Goal: Task Accomplishment & Management: Manage account settings

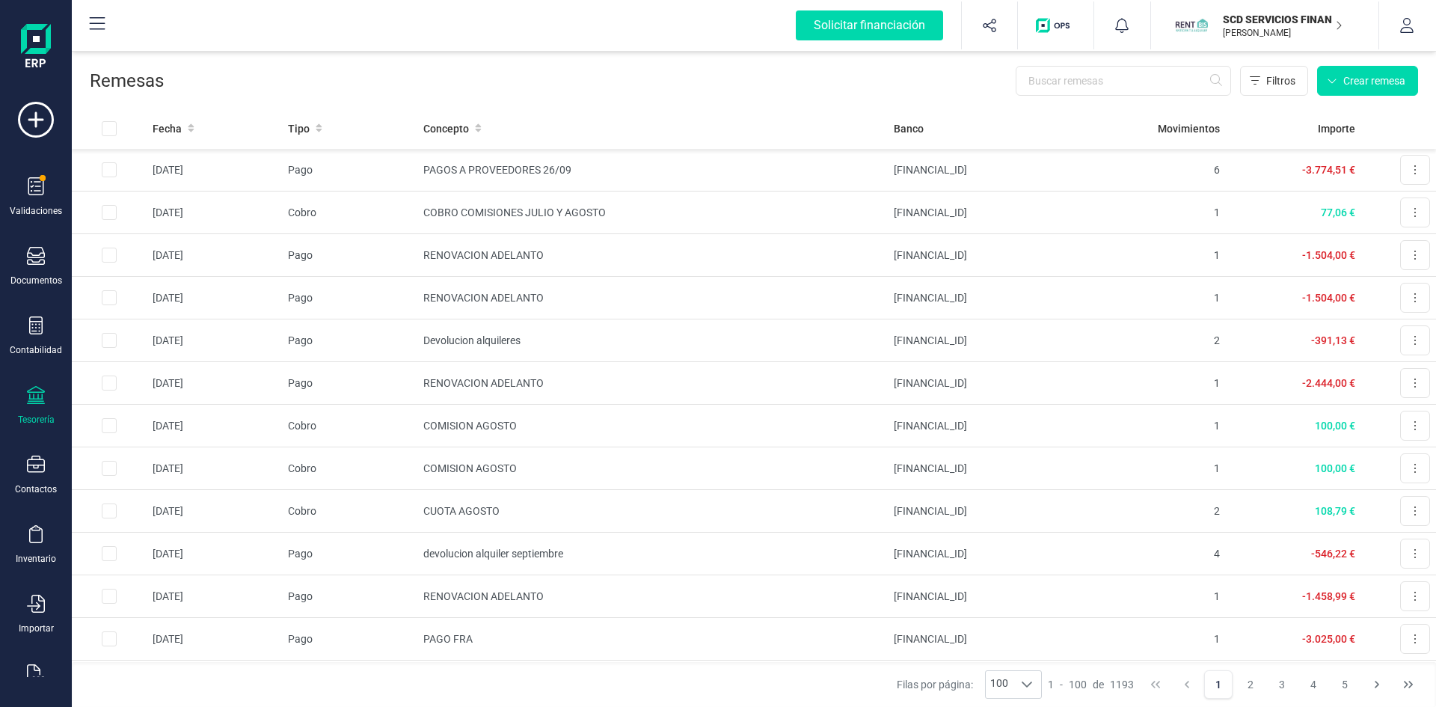
click at [30, 387] on icon at bounding box center [36, 395] width 18 height 18
click at [183, 251] on span "Cuentas bancarias" at bounding box center [183, 255] width 132 height 18
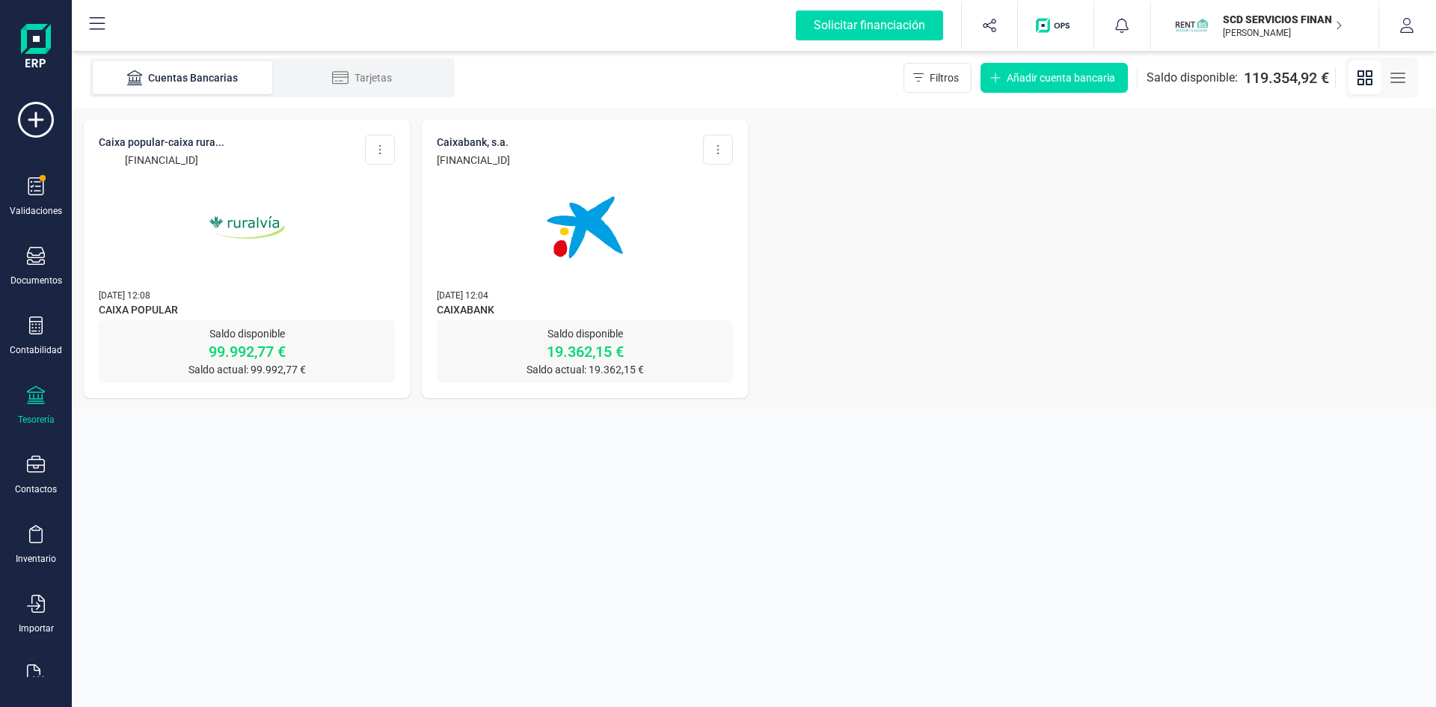
click at [248, 225] on img at bounding box center [247, 228] width 126 height 126
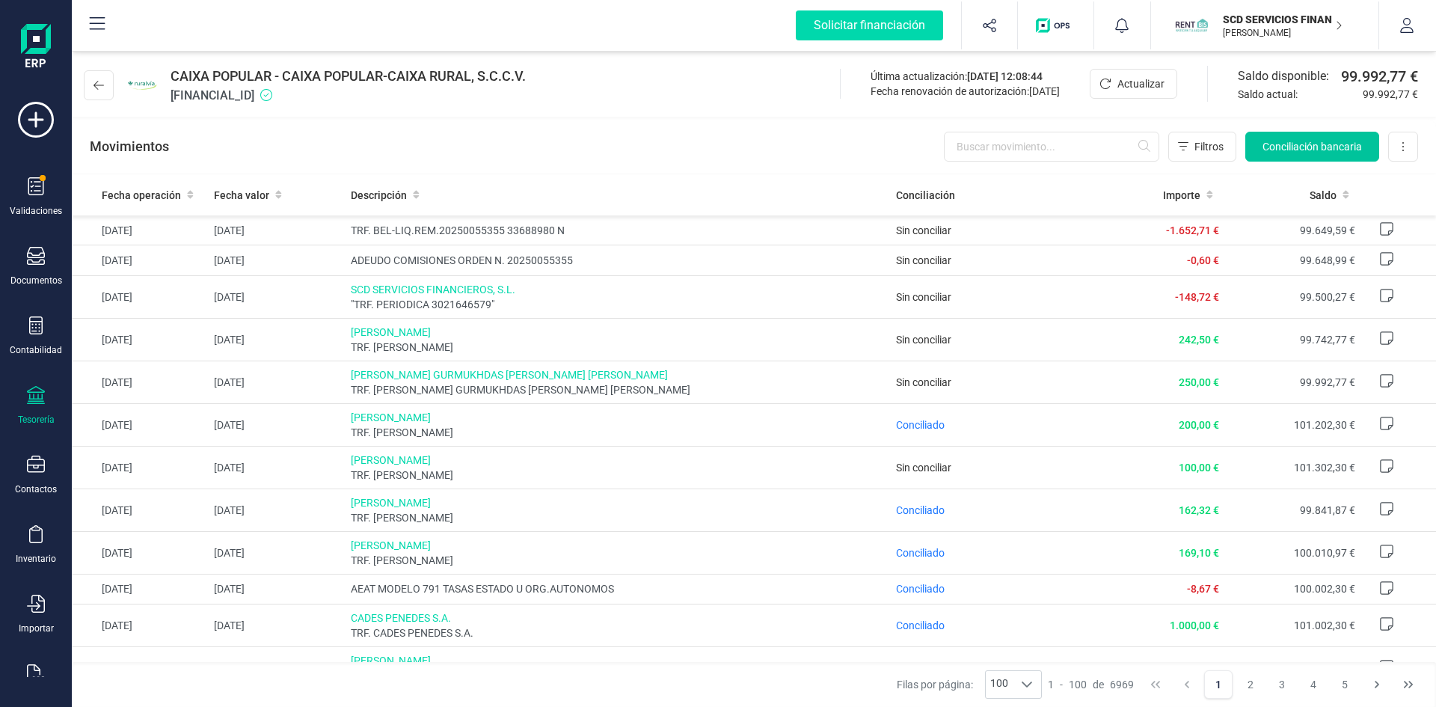
click at [1298, 151] on span "Conciliación bancaria" at bounding box center [1311, 146] width 99 height 15
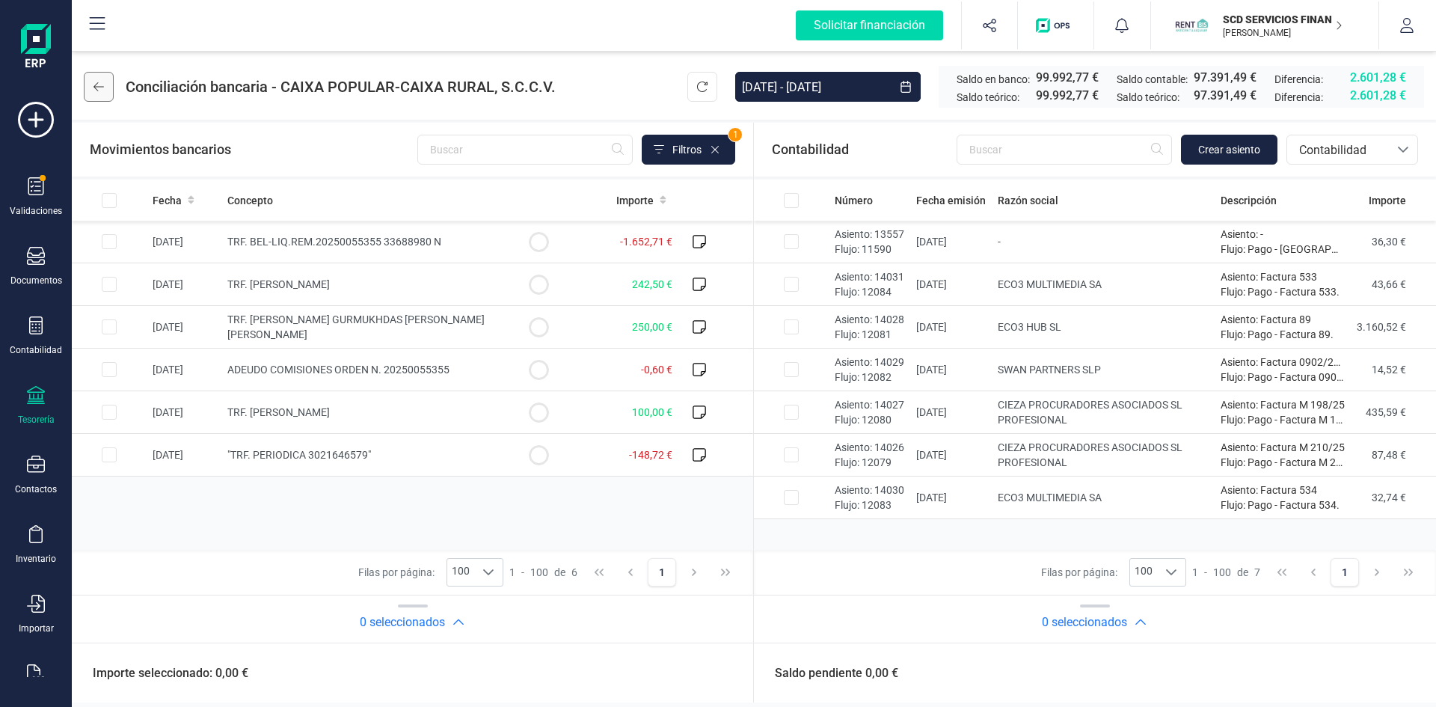
click at [98, 89] on icon at bounding box center [98, 87] width 10 height 12
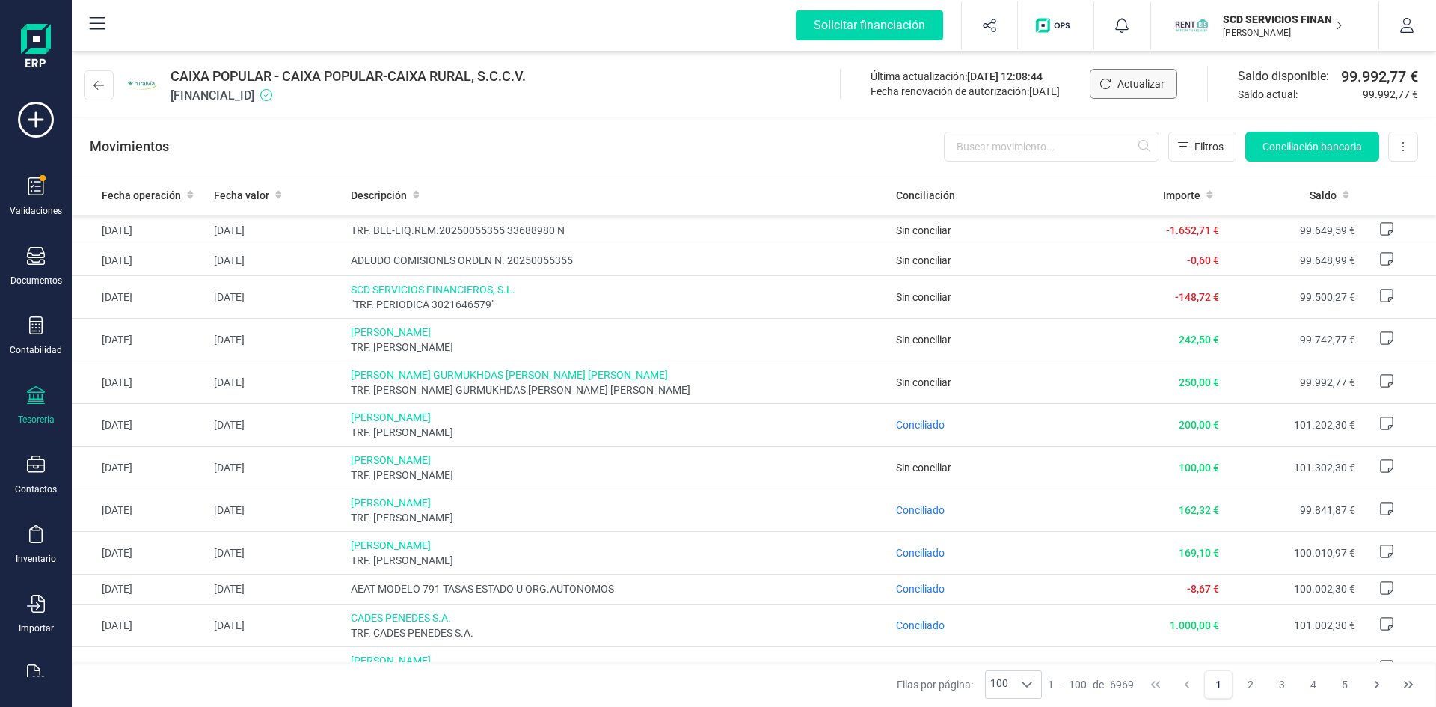
click at [1103, 82] on icon "Actualizar" at bounding box center [1105, 84] width 12 height 12
click at [98, 87] on icon at bounding box center [98, 85] width 10 height 12
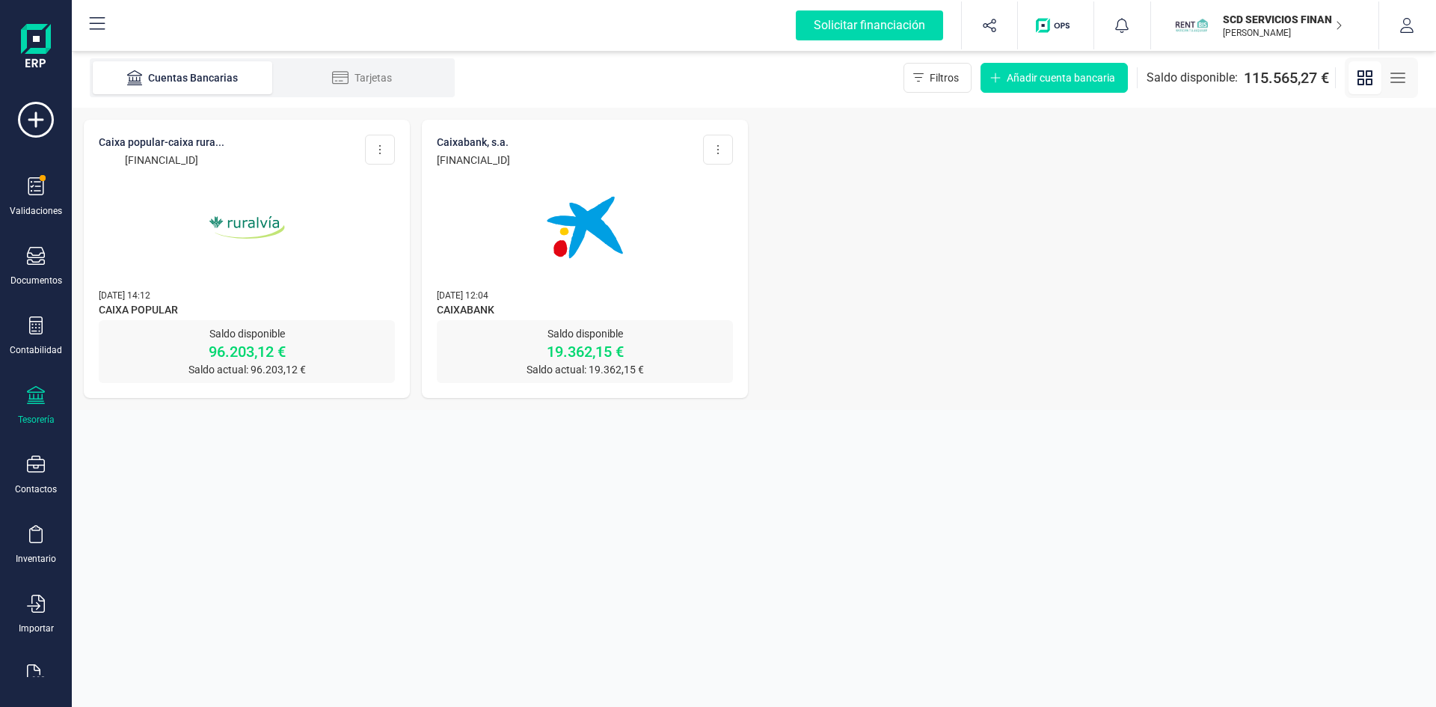
click at [245, 218] on img at bounding box center [247, 228] width 126 height 126
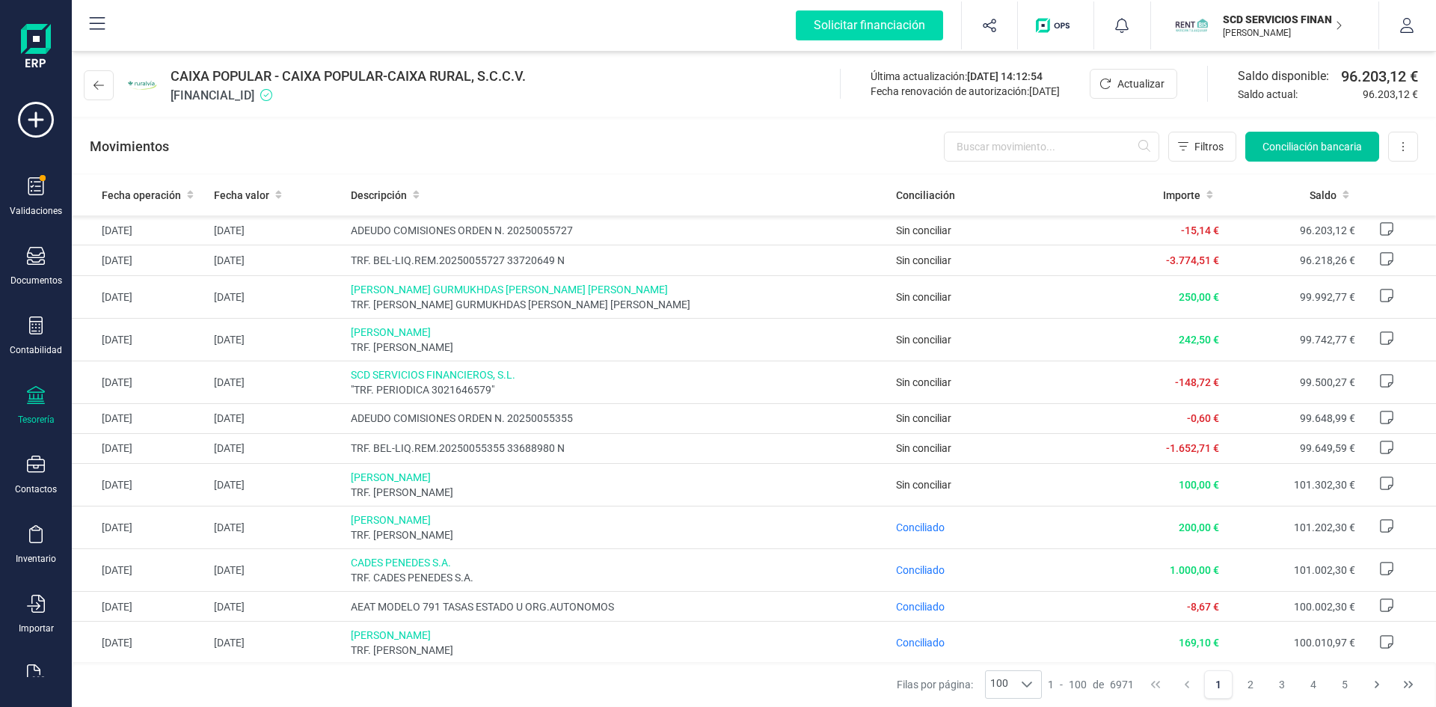
click at [1277, 147] on span "Conciliación bancaria" at bounding box center [1311, 146] width 99 height 15
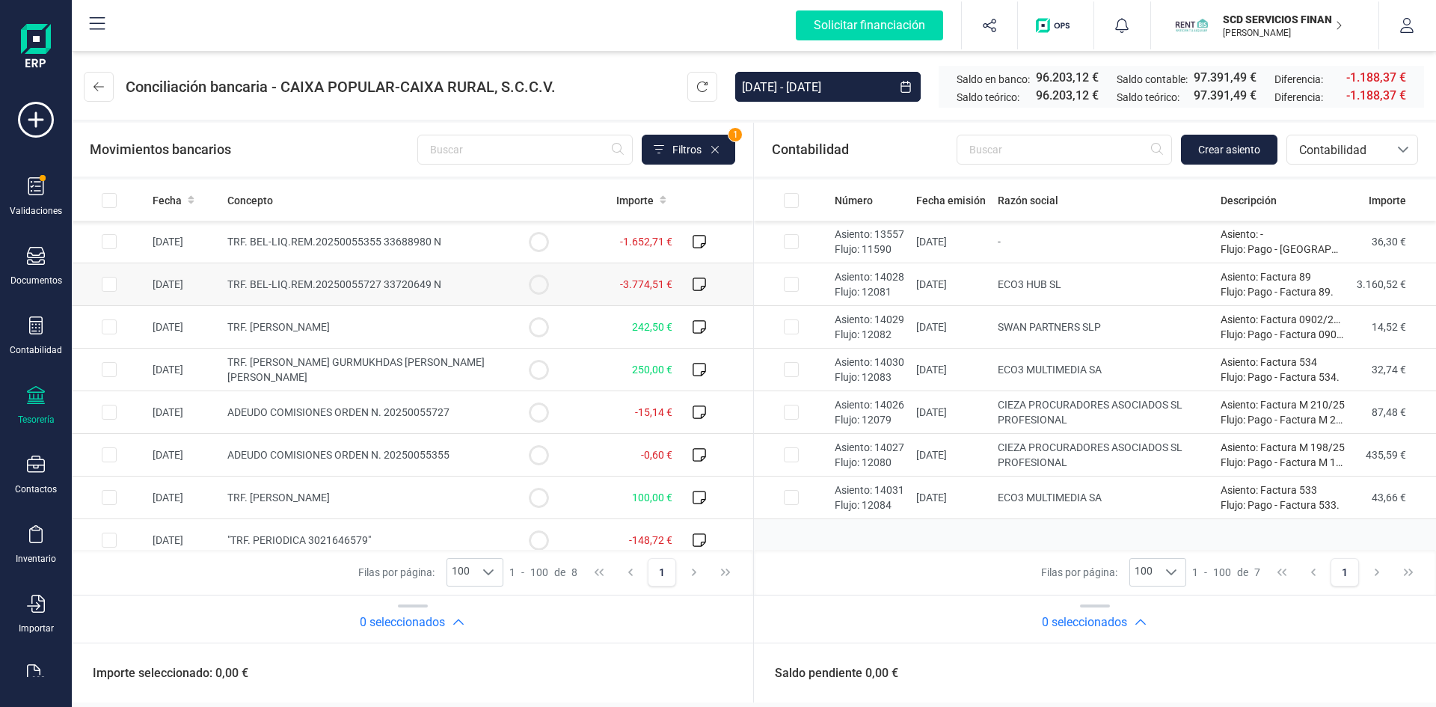
click at [108, 280] on input "Row Selected 1efaf941-6df6-4e40-9d2e-1692271aa78f" at bounding box center [109, 284] width 15 height 15
checkbox input "true"
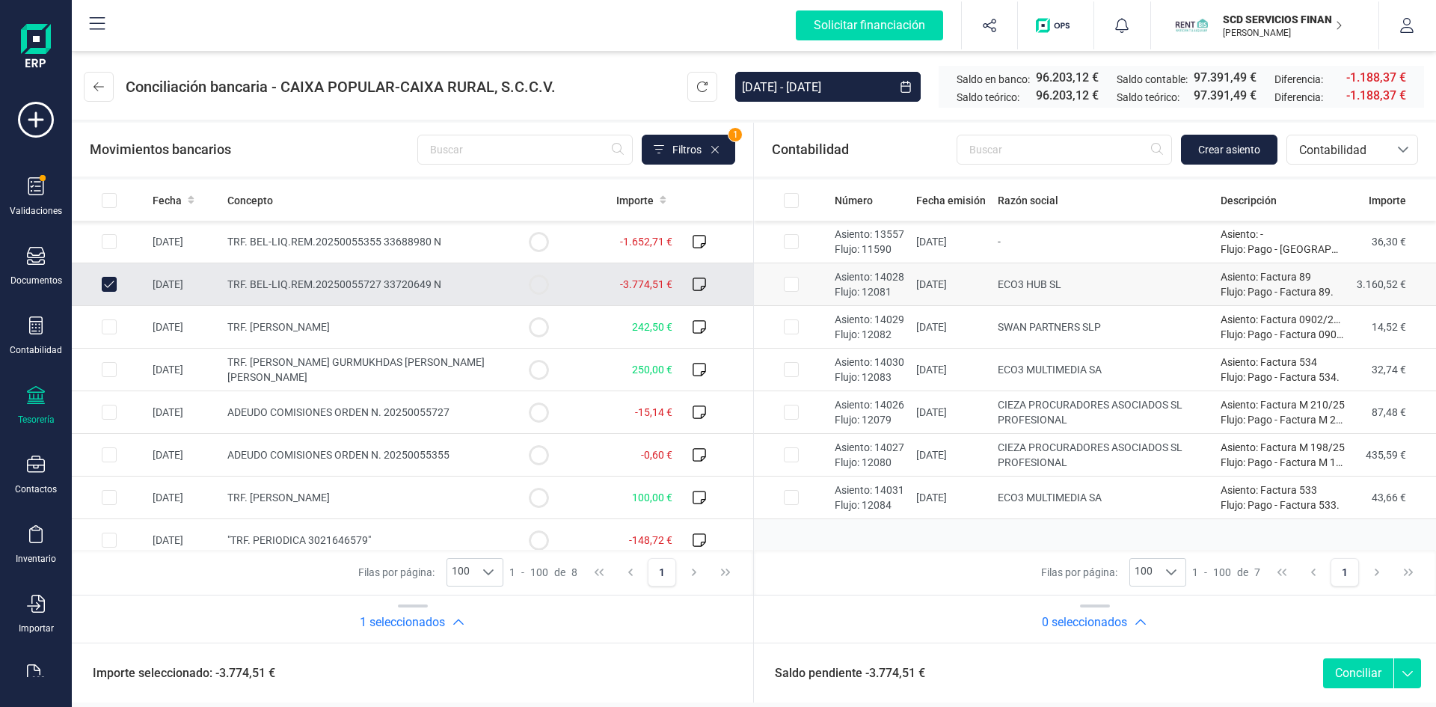
click at [778, 286] on td at bounding box center [791, 284] width 75 height 43
checkbox input "true"
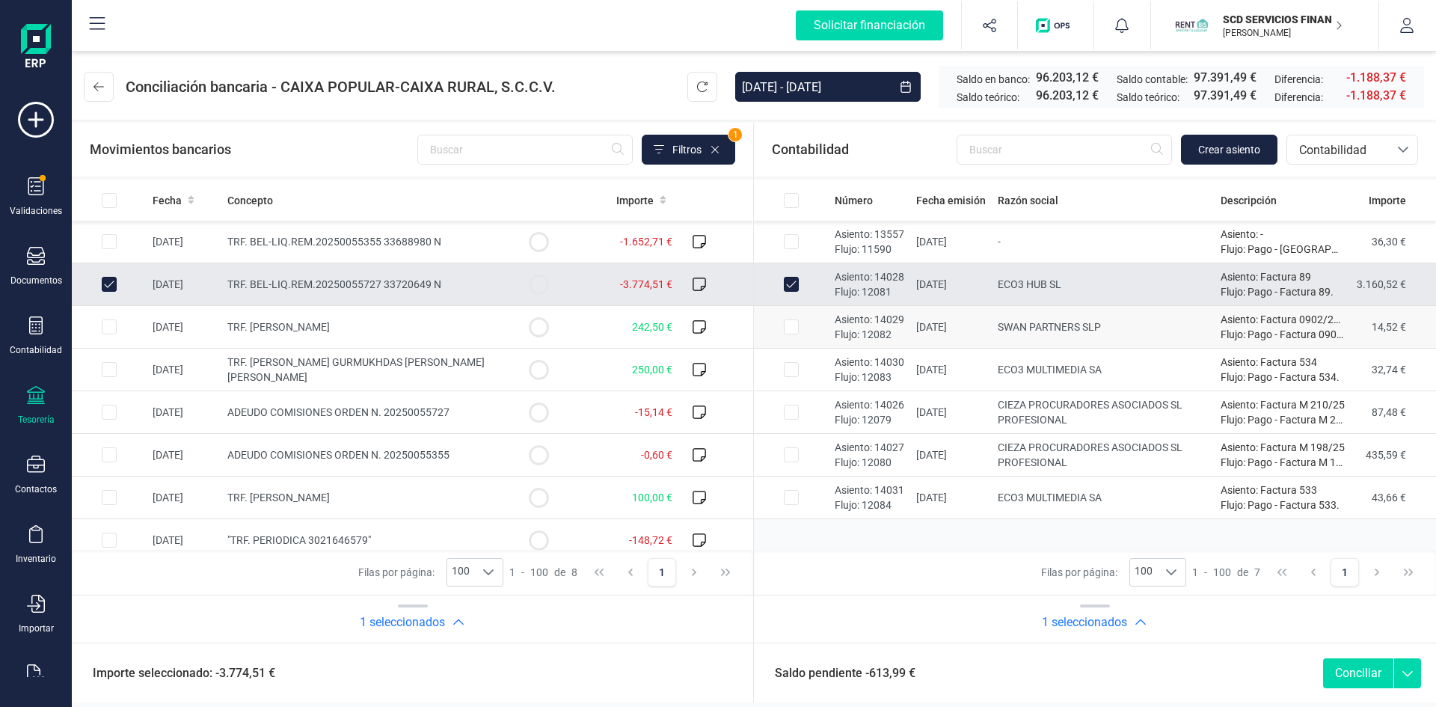
click at [789, 326] on input "Row Selected 26b7c3f7-d702-4795-9ccc-04e31e91404e" at bounding box center [791, 326] width 15 height 15
checkbox input "true"
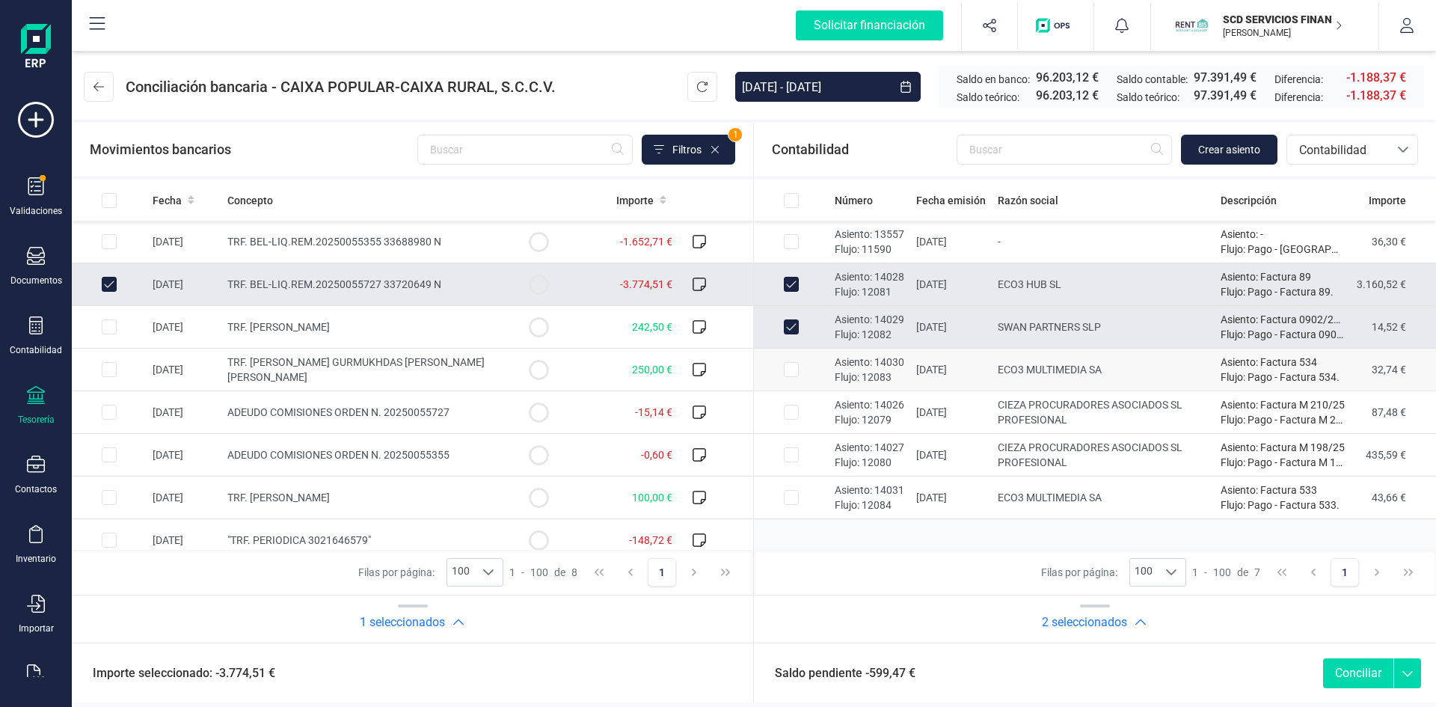
click at [794, 366] on input "Row Selected 3a7e0e97-a82f-40b3-b41e-610e0424ca36" at bounding box center [791, 369] width 15 height 15
checkbox input "true"
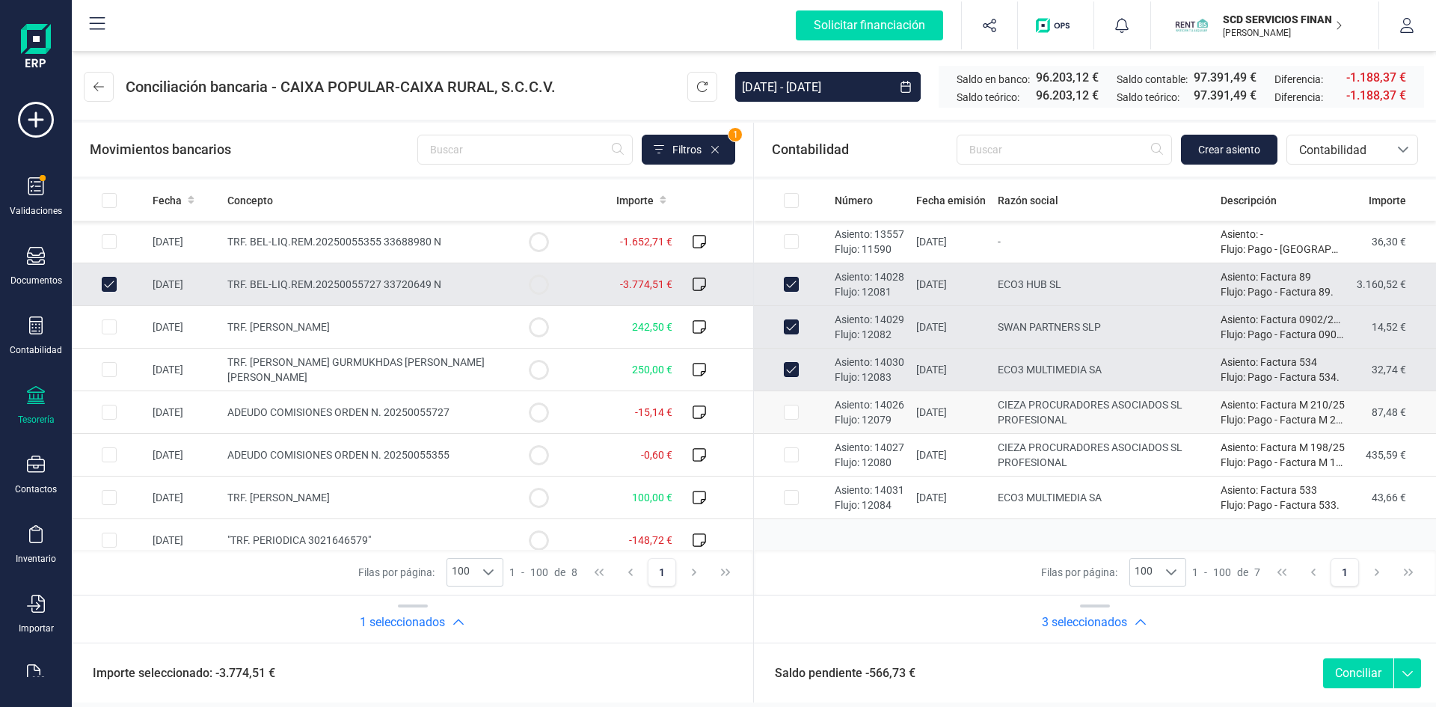
click at [791, 414] on input "Row Selected 194207da-8479-4a94-9850-8f42d849e204" at bounding box center [791, 412] width 15 height 15
checkbox input "true"
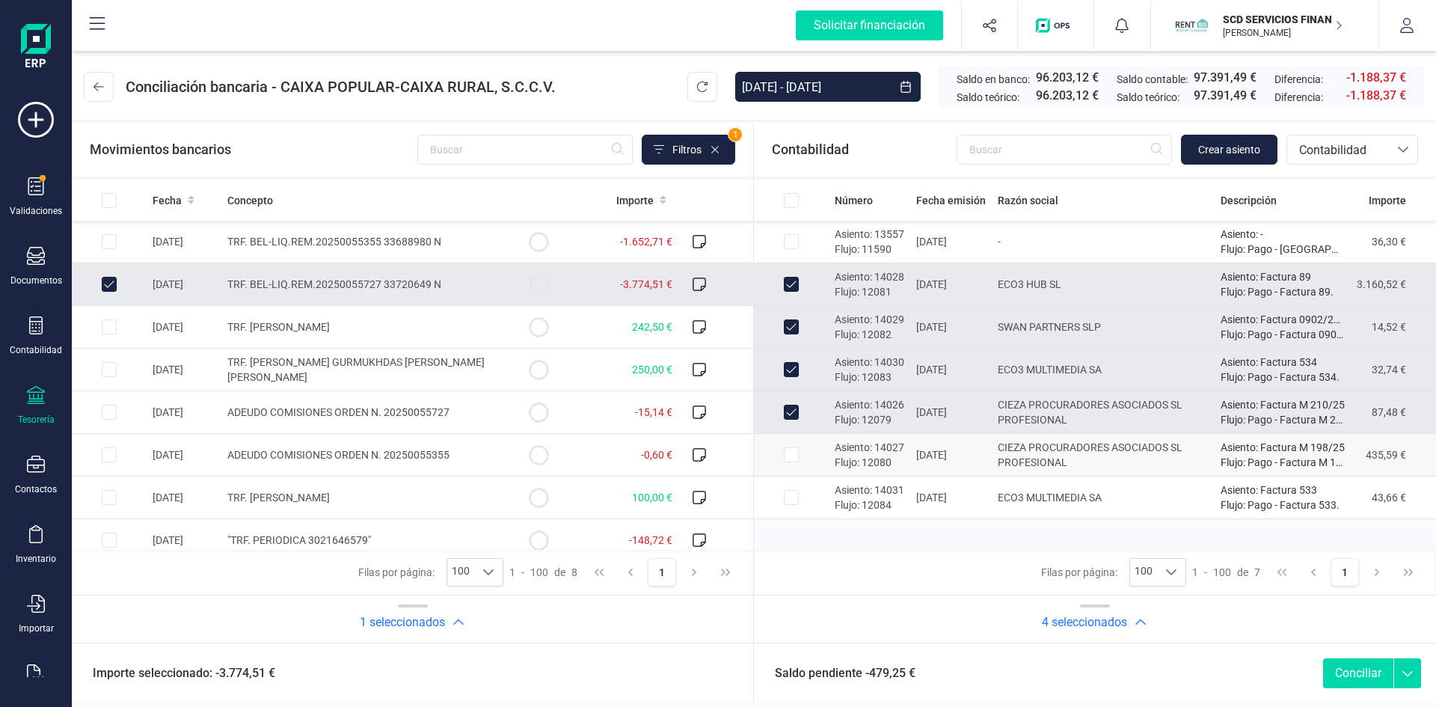
click at [793, 451] on input "Row Selected 90bbfa0a-e009-4bfd-80ae-4be6b34e251a" at bounding box center [791, 454] width 15 height 15
checkbox input "true"
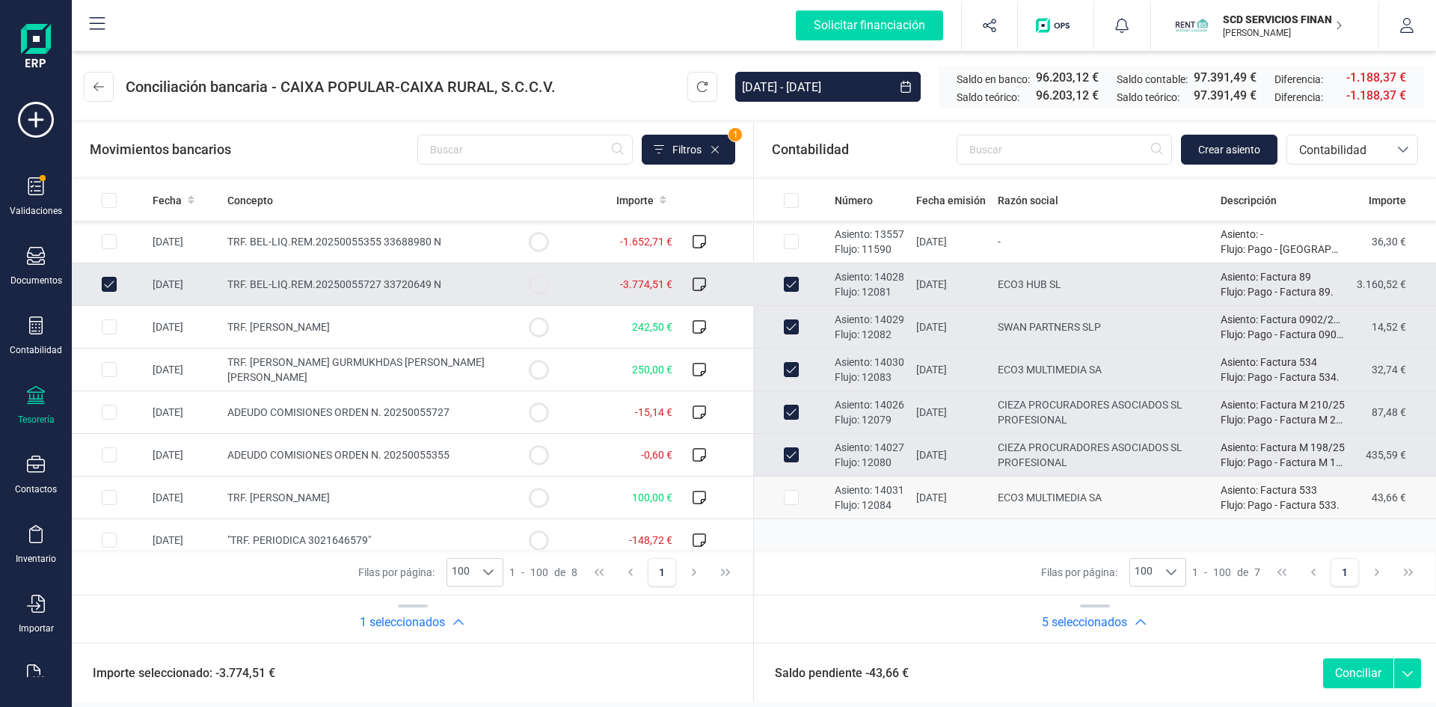
click at [796, 498] on input "Row Selected ceed587b-47e4-4a4b-9c8b-761289cd1801" at bounding box center [791, 497] width 15 height 15
checkbox input "true"
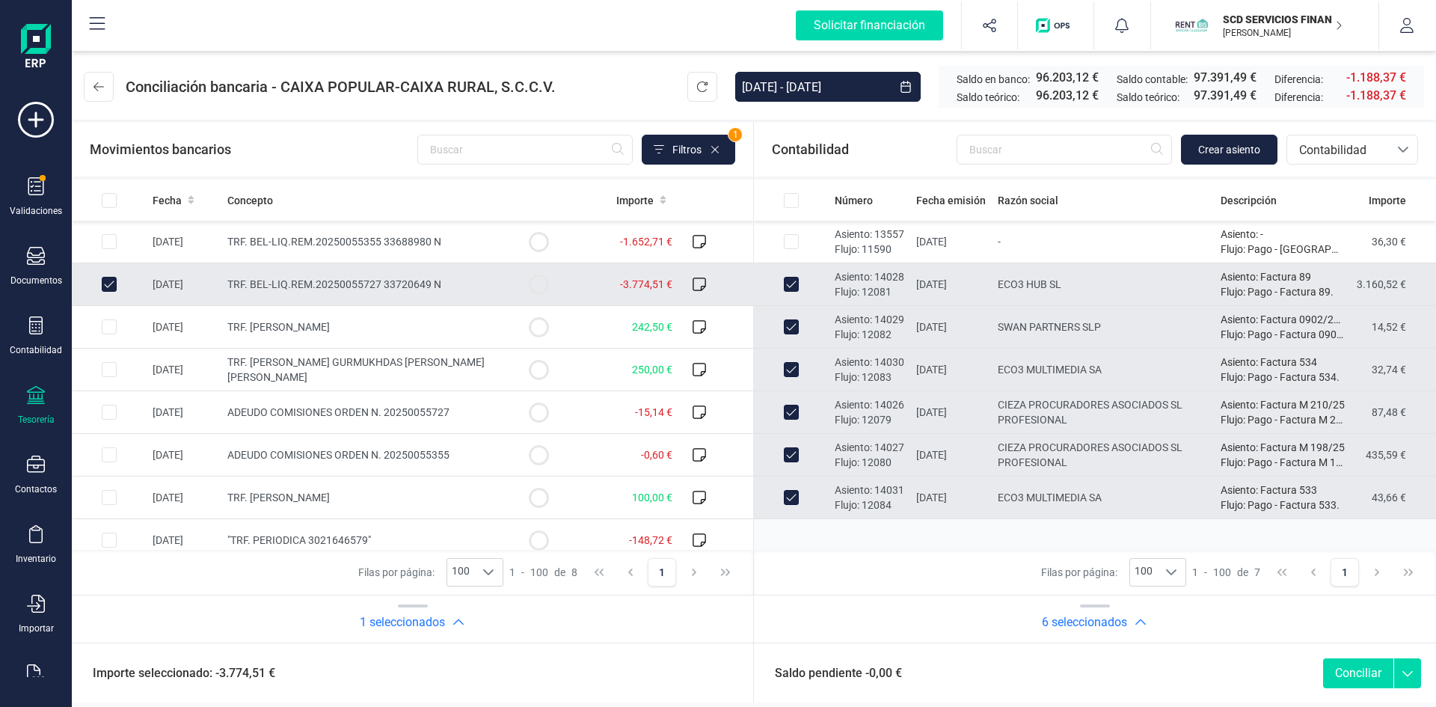
click at [1351, 672] on button "Conciliar" at bounding box center [1358, 673] width 70 height 30
checkbox input "false"
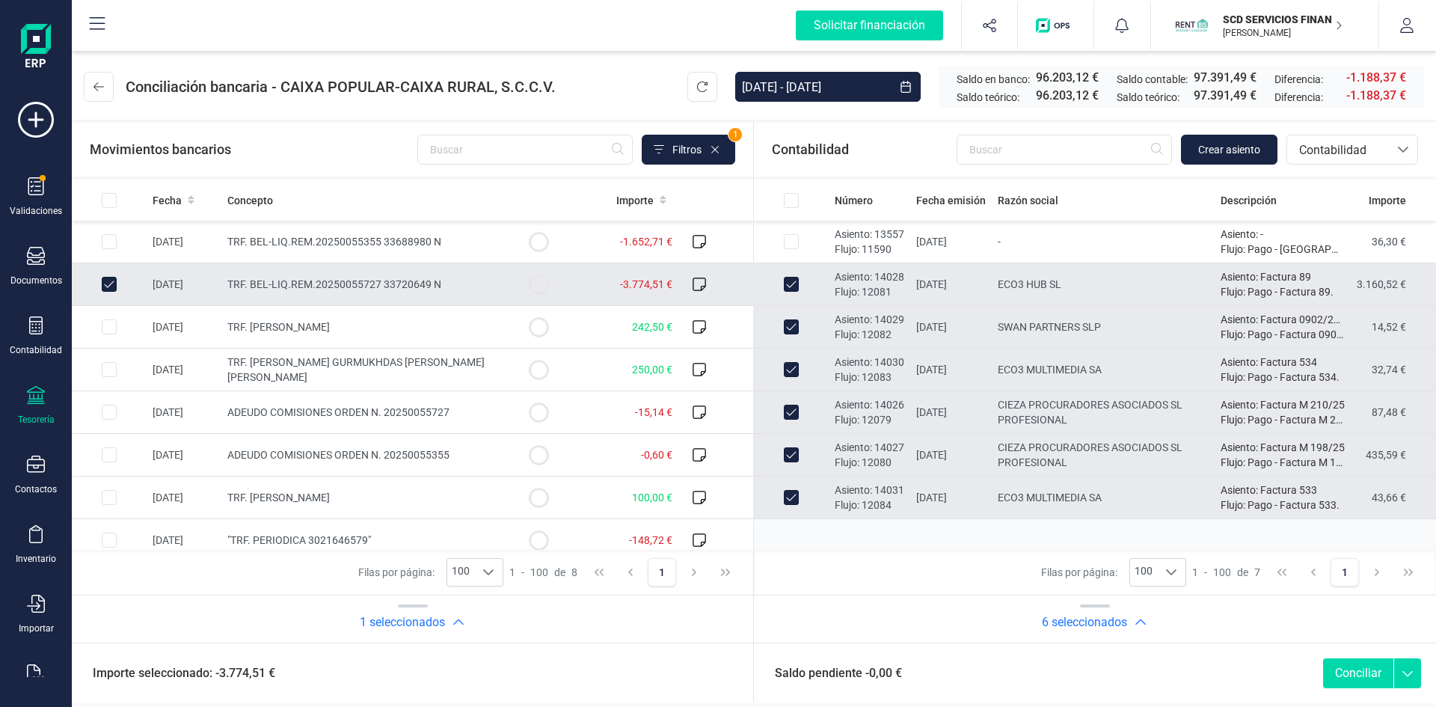
checkbox input "false"
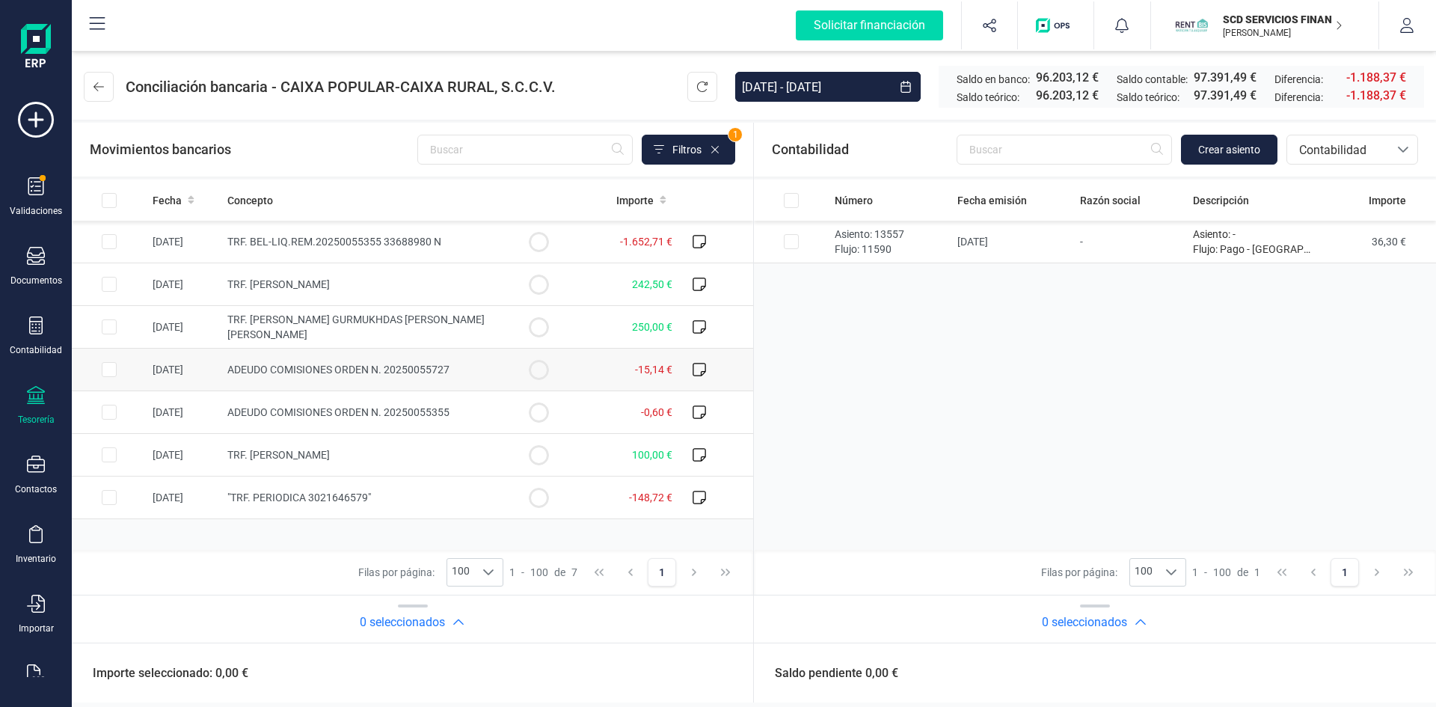
click at [107, 372] on input "Row Selected c293309e-654f-4238-8db8-85175b713b36" at bounding box center [109, 369] width 15 height 15
checkbox input "true"
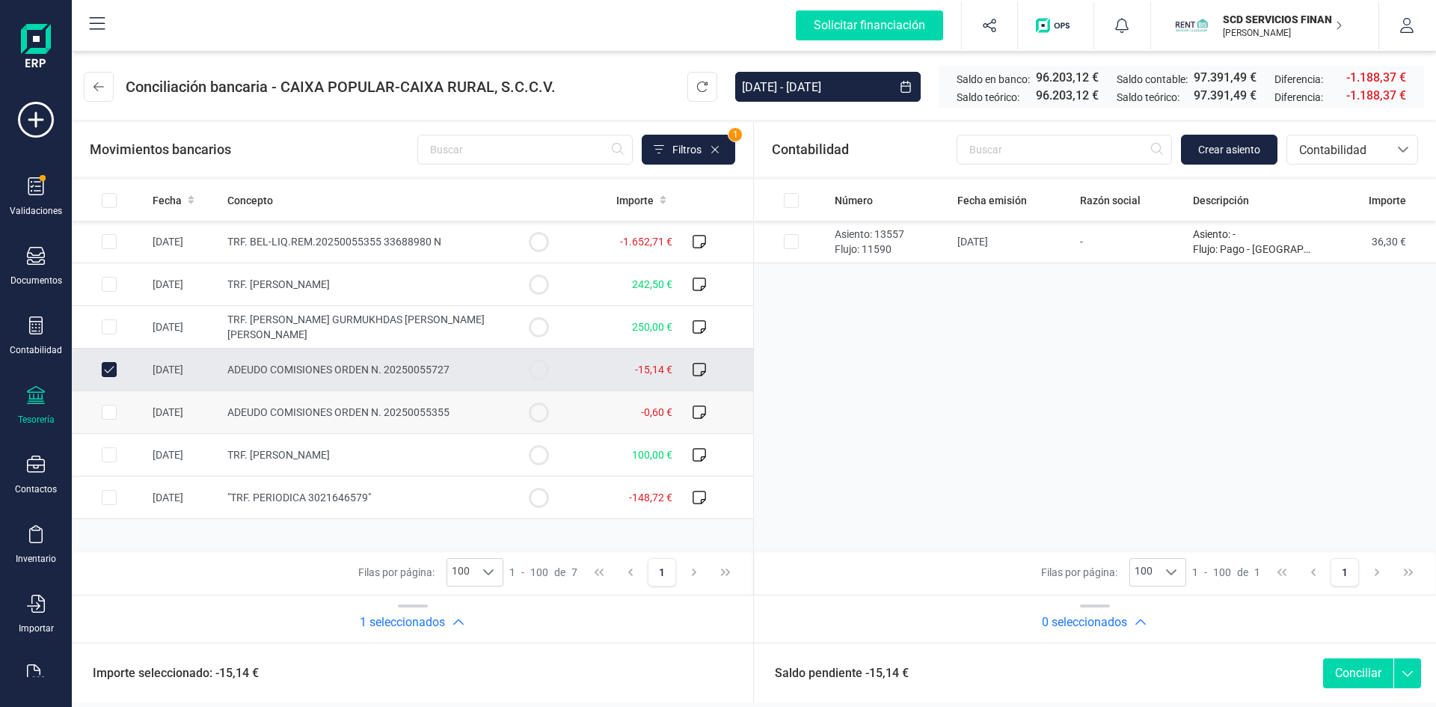
click at [107, 414] on input "Row Selected c015ae62-b37f-4839-819c-977055c6011e" at bounding box center [109, 412] width 15 height 15
checkbox input "true"
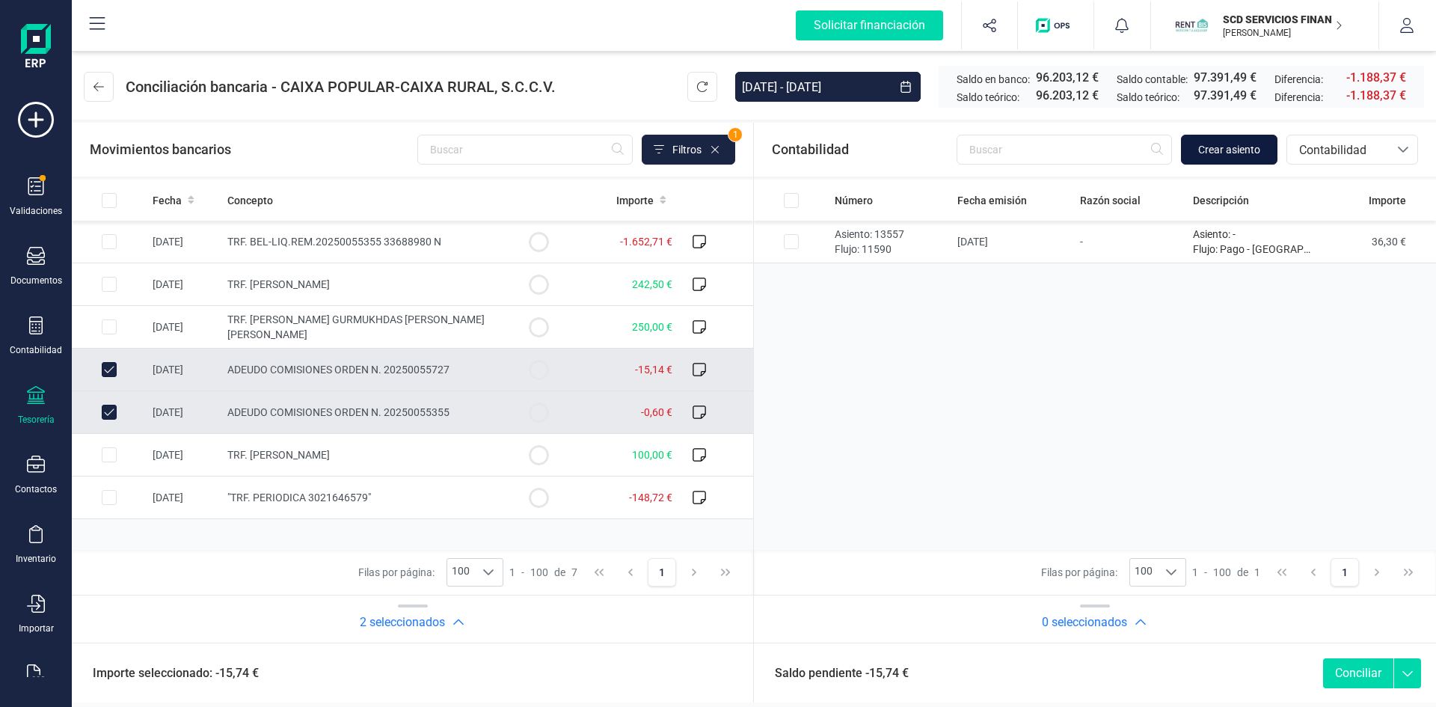
click at [1241, 144] on span "Crear asiento" at bounding box center [1229, 149] width 62 height 15
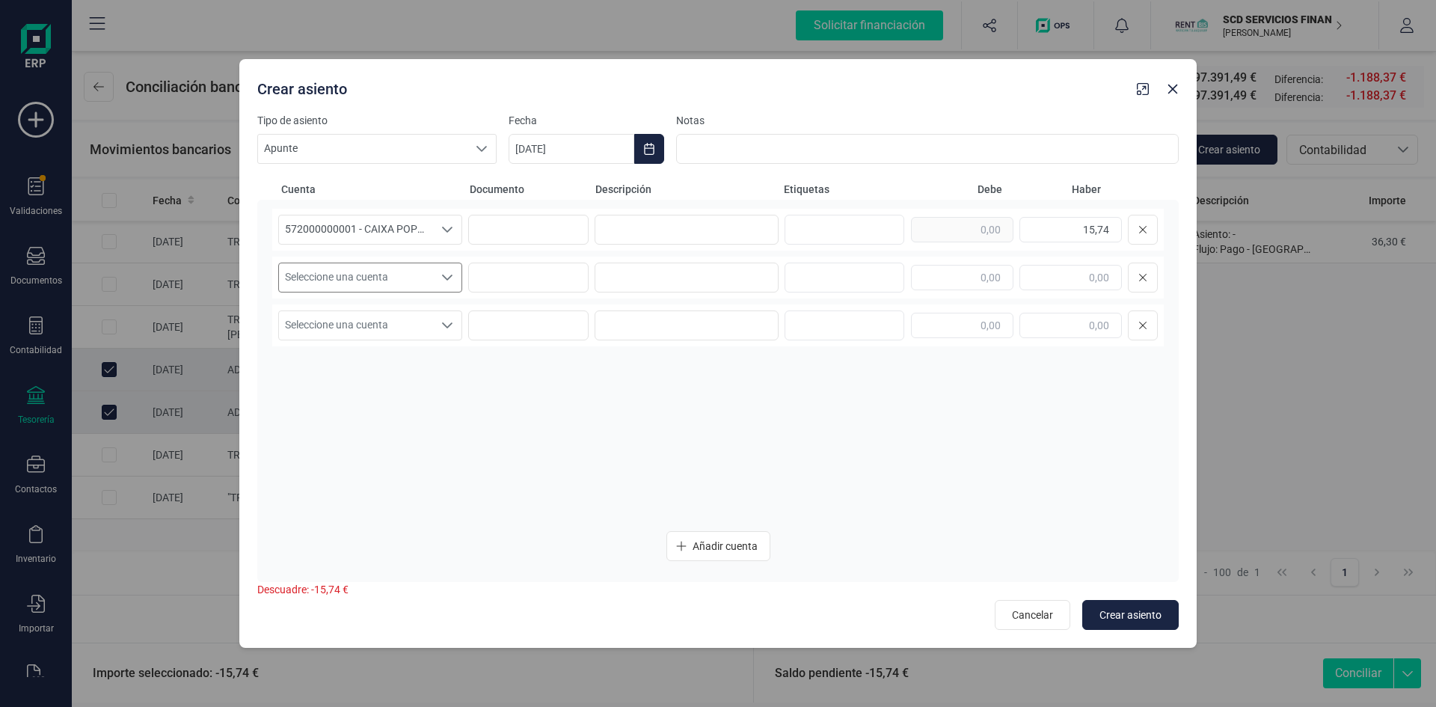
click at [443, 283] on icon "Seleccione una cuenta" at bounding box center [447, 277] width 12 height 12
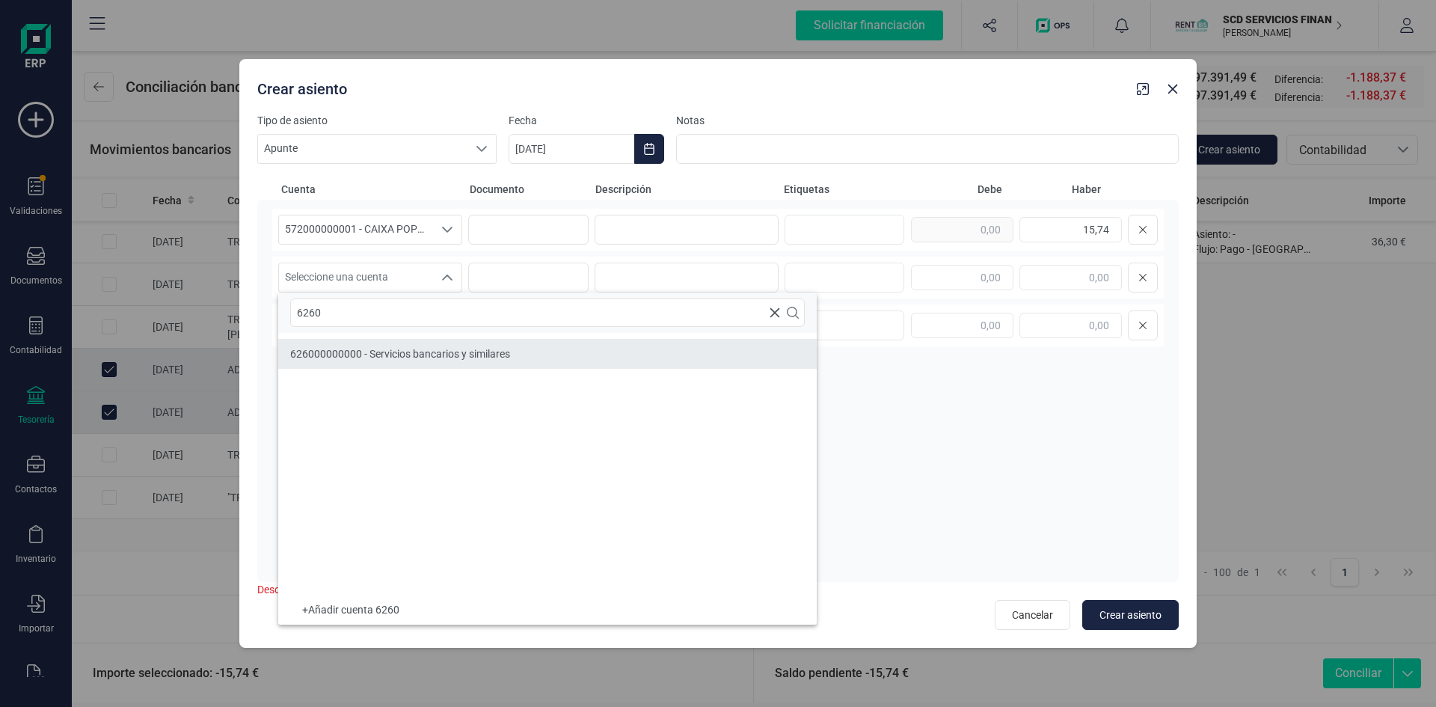
type input "6260"
click at [349, 351] on span "626000000000 - Servicios bancarios y similares" at bounding box center [400, 354] width 220 height 12
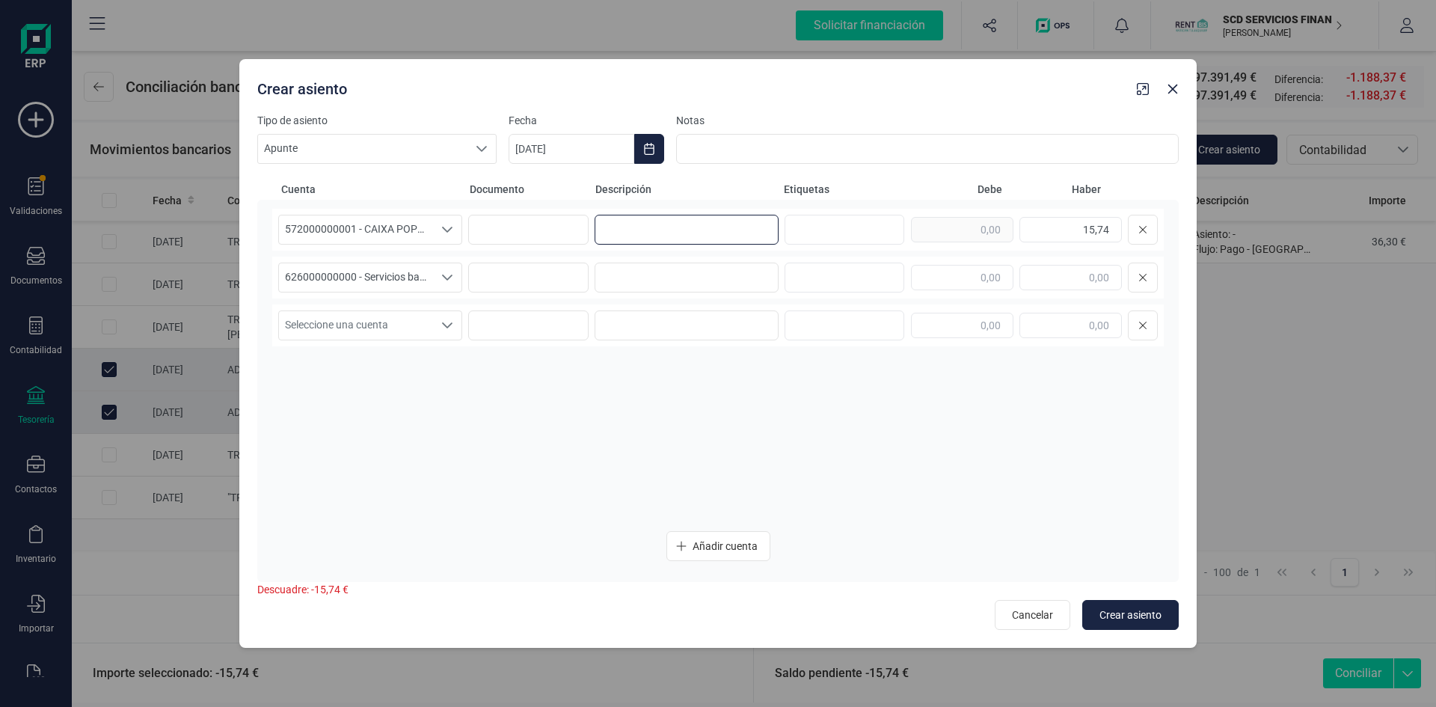
click at [742, 218] on input at bounding box center [686, 230] width 184 height 30
type input "comisiones bancarias"
click at [701, 277] on input at bounding box center [686, 277] width 184 height 30
type input "comisiones bancarias"
click at [1126, 612] on span "Crear asiento" at bounding box center [1130, 614] width 62 height 15
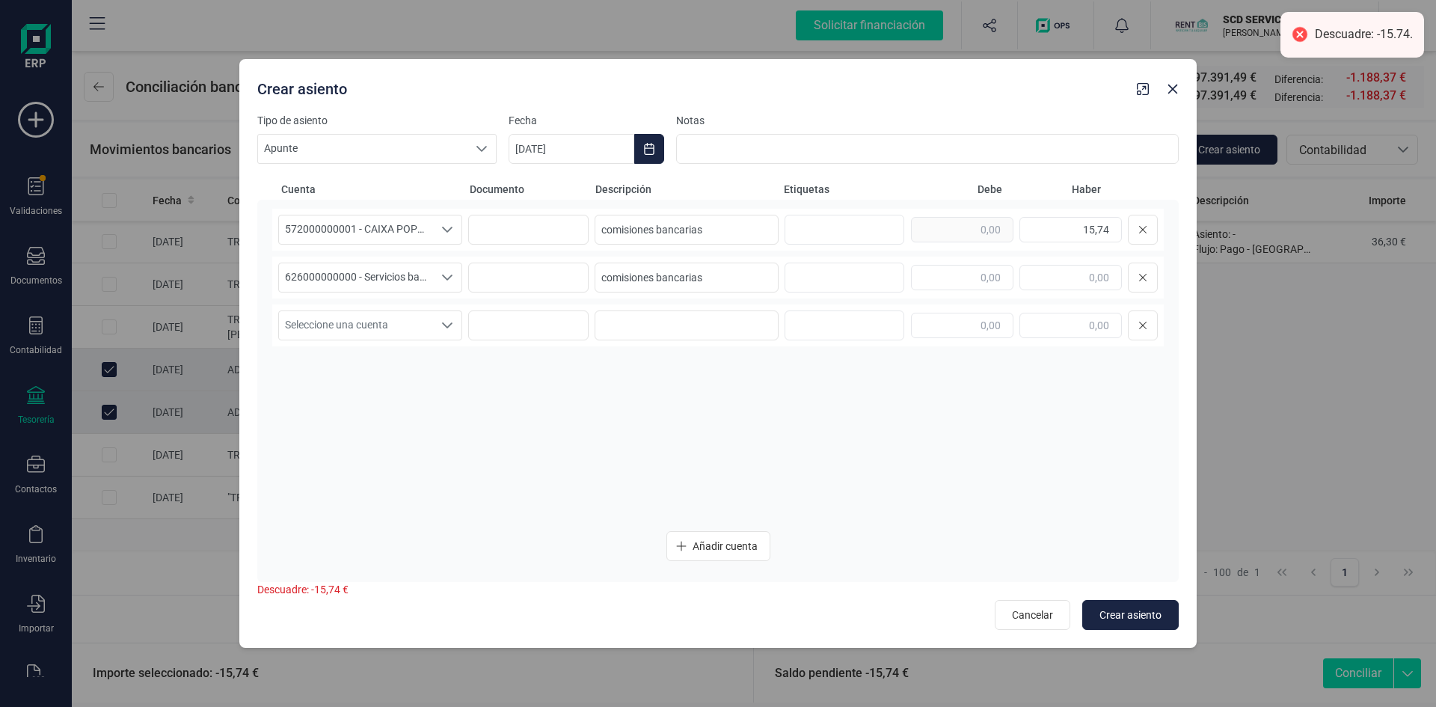
click at [980, 261] on div "626000000000 - Servicios bancarios y similares 626000000000 - Servicios bancari…" at bounding box center [717, 277] width 891 height 42
click at [975, 279] on input "text" at bounding box center [962, 277] width 102 height 25
type input "15,74"
click at [972, 485] on div "572000000001 - CAIXA POPULAR-CAIXA RURAL, S.C.C.V. 572000000001 - CAIXA POPULAR…" at bounding box center [717, 364] width 891 height 311
click at [1119, 614] on span "Crear asiento" at bounding box center [1130, 614] width 62 height 15
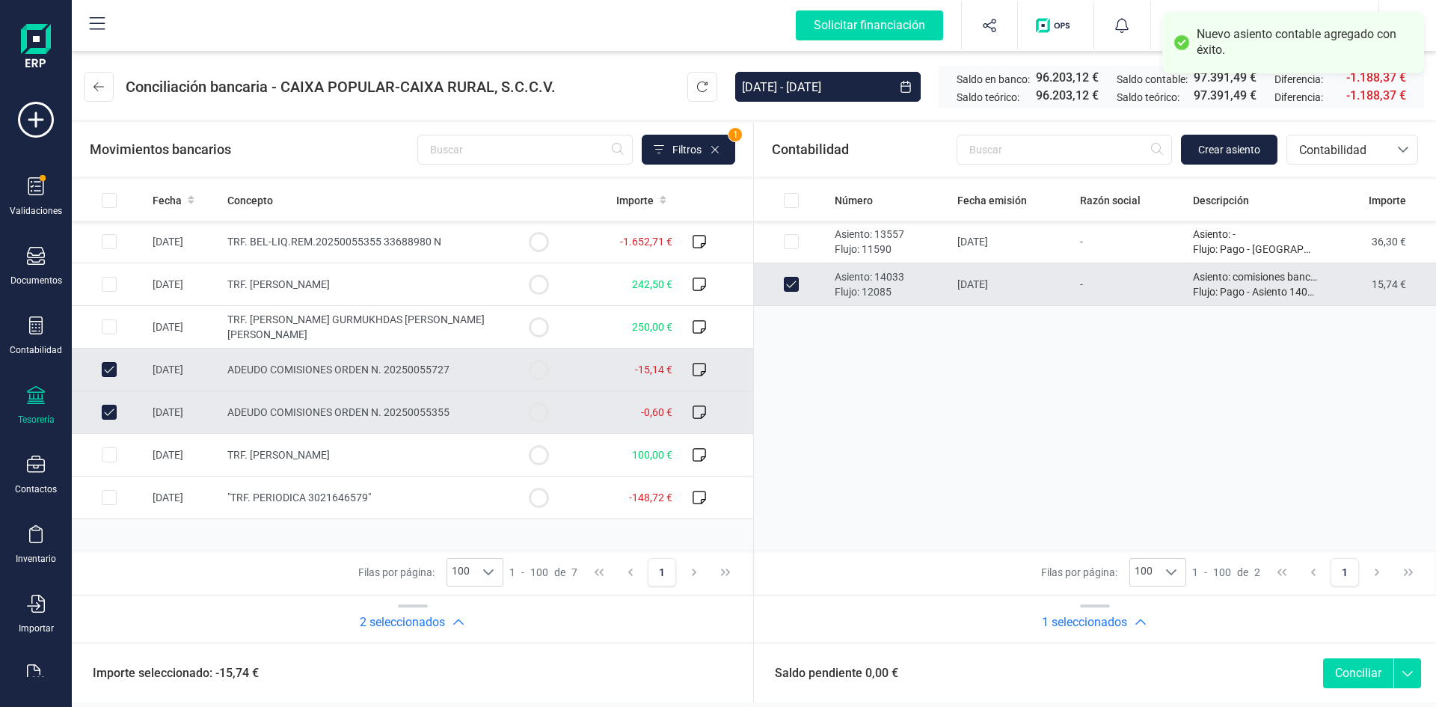
click at [1351, 669] on button "Conciliar" at bounding box center [1358, 673] width 70 height 30
checkbox input "false"
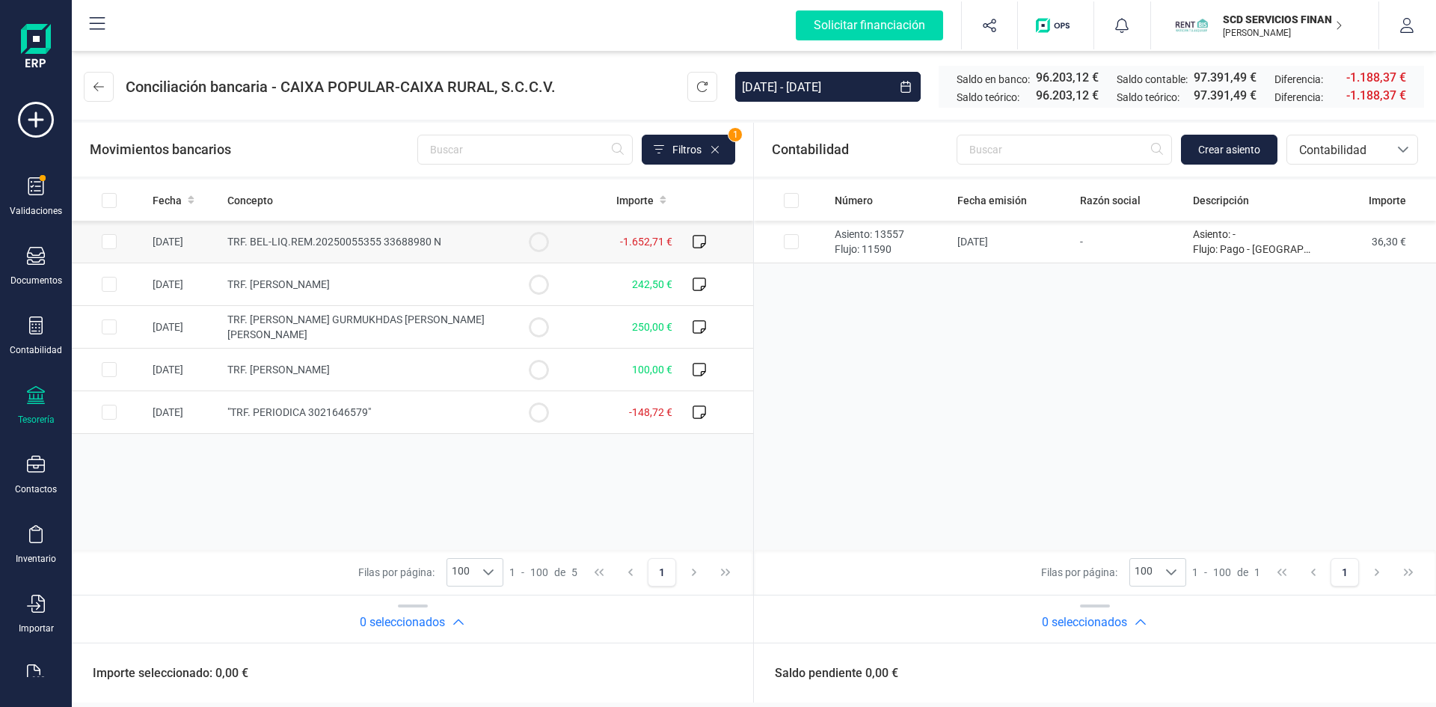
click at [108, 239] on input "Row Selected 1abfe321-ff5f-4995-9a91-055cbb3dbe91" at bounding box center [109, 241] width 15 height 15
checkbox input "true"
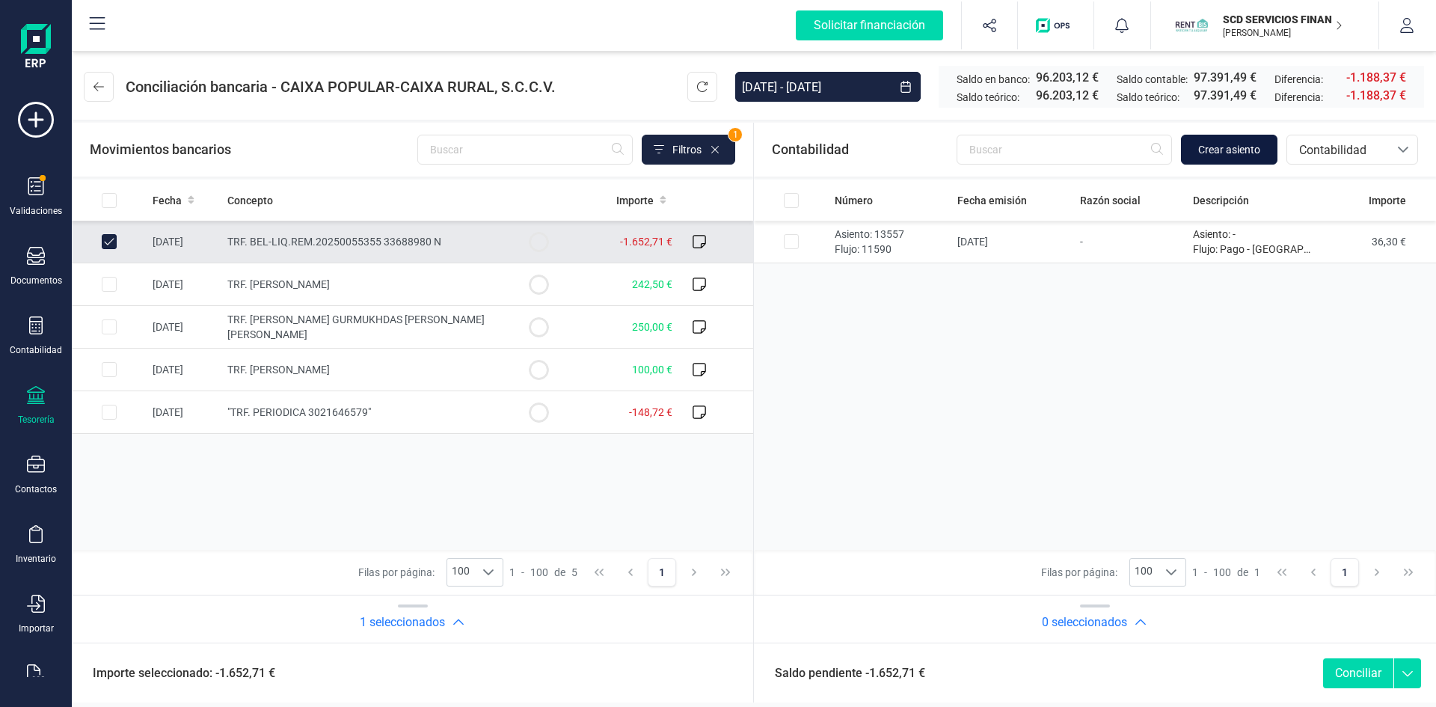
click at [1222, 153] on span "Crear asiento" at bounding box center [1229, 149] width 62 height 15
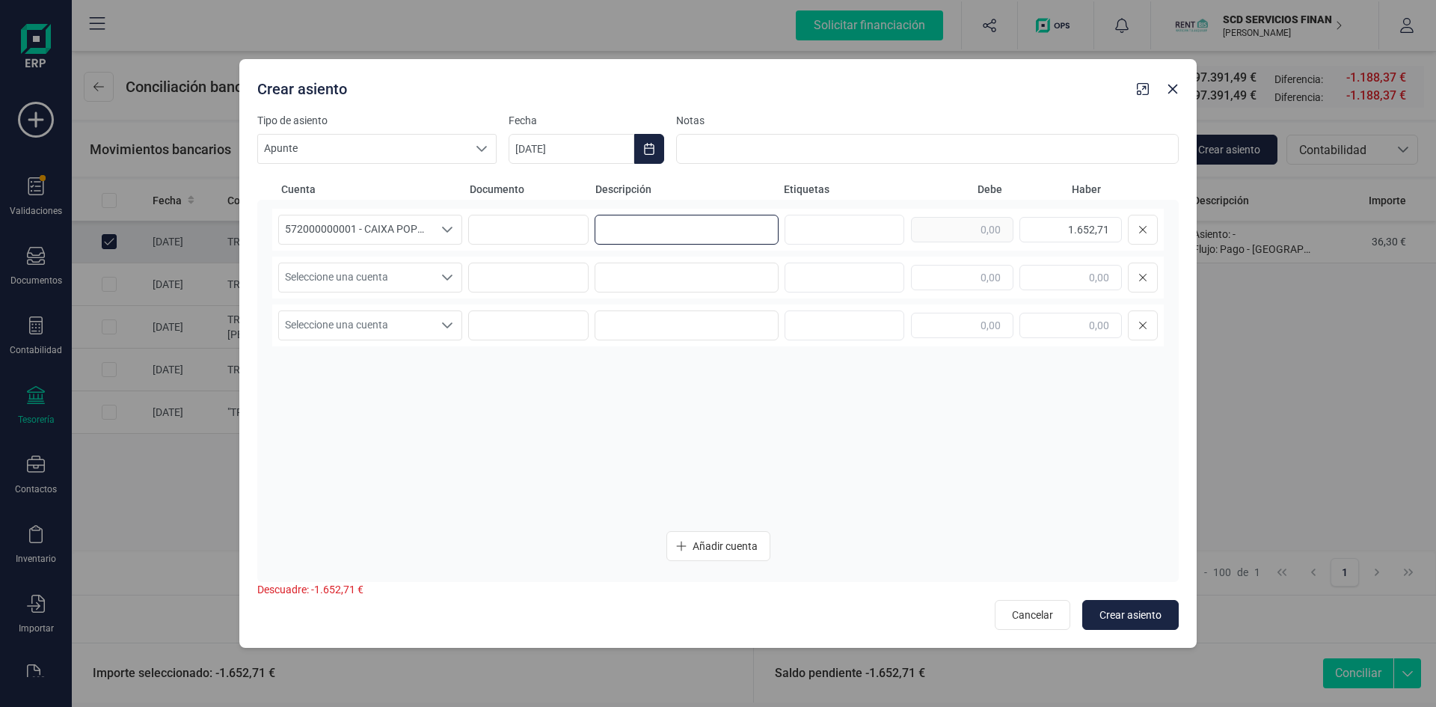
click at [640, 224] on input at bounding box center [686, 230] width 184 height 30
type input "pago nomina septiembre"
click at [452, 276] on icon "Seleccione una cuenta" at bounding box center [447, 277] width 12 height 12
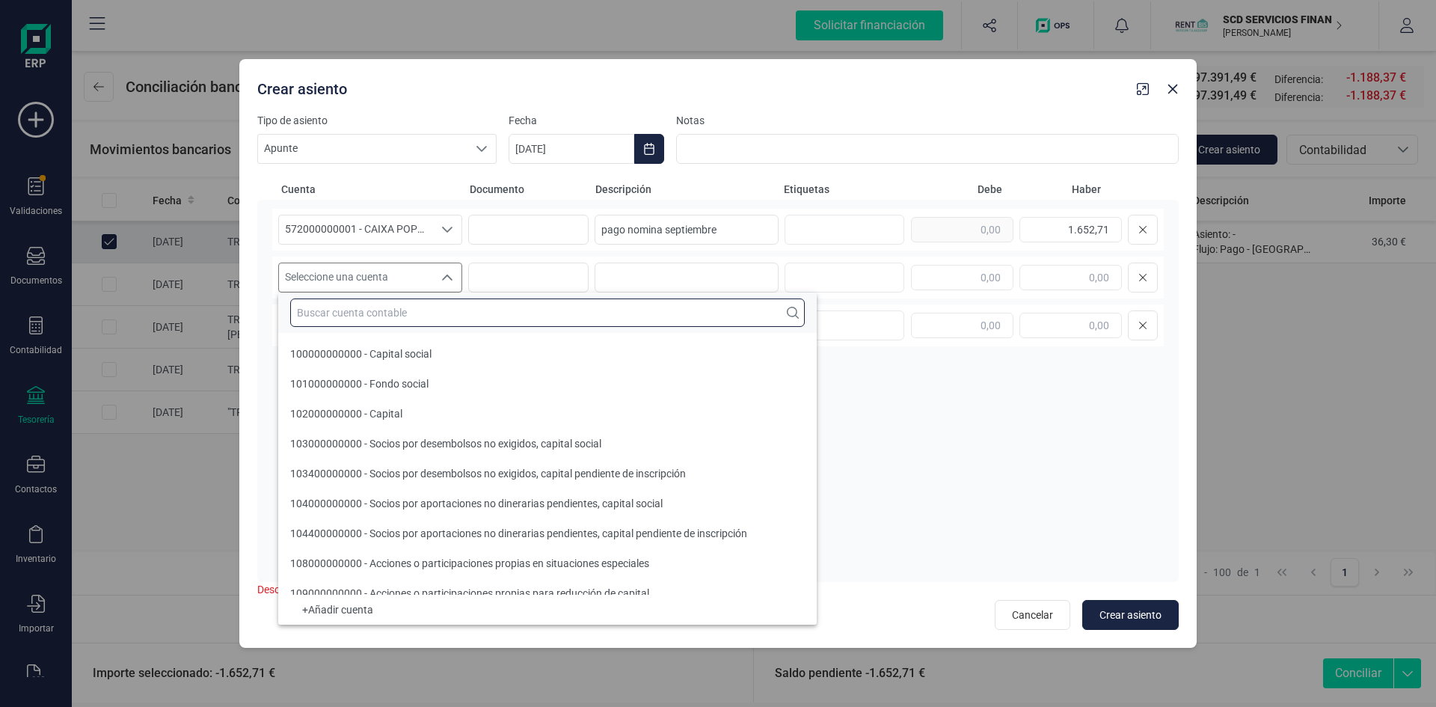
click at [354, 304] on input "text" at bounding box center [547, 312] width 514 height 28
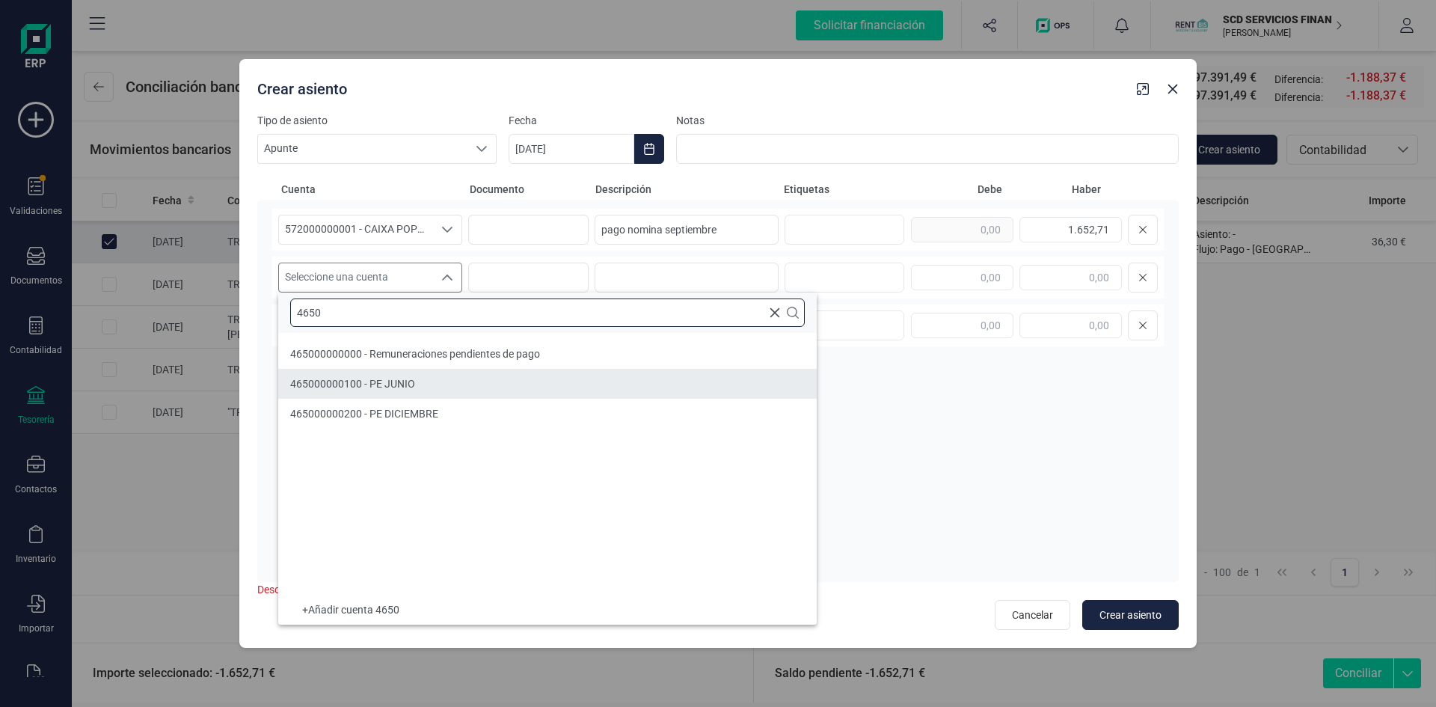
type input "4650"
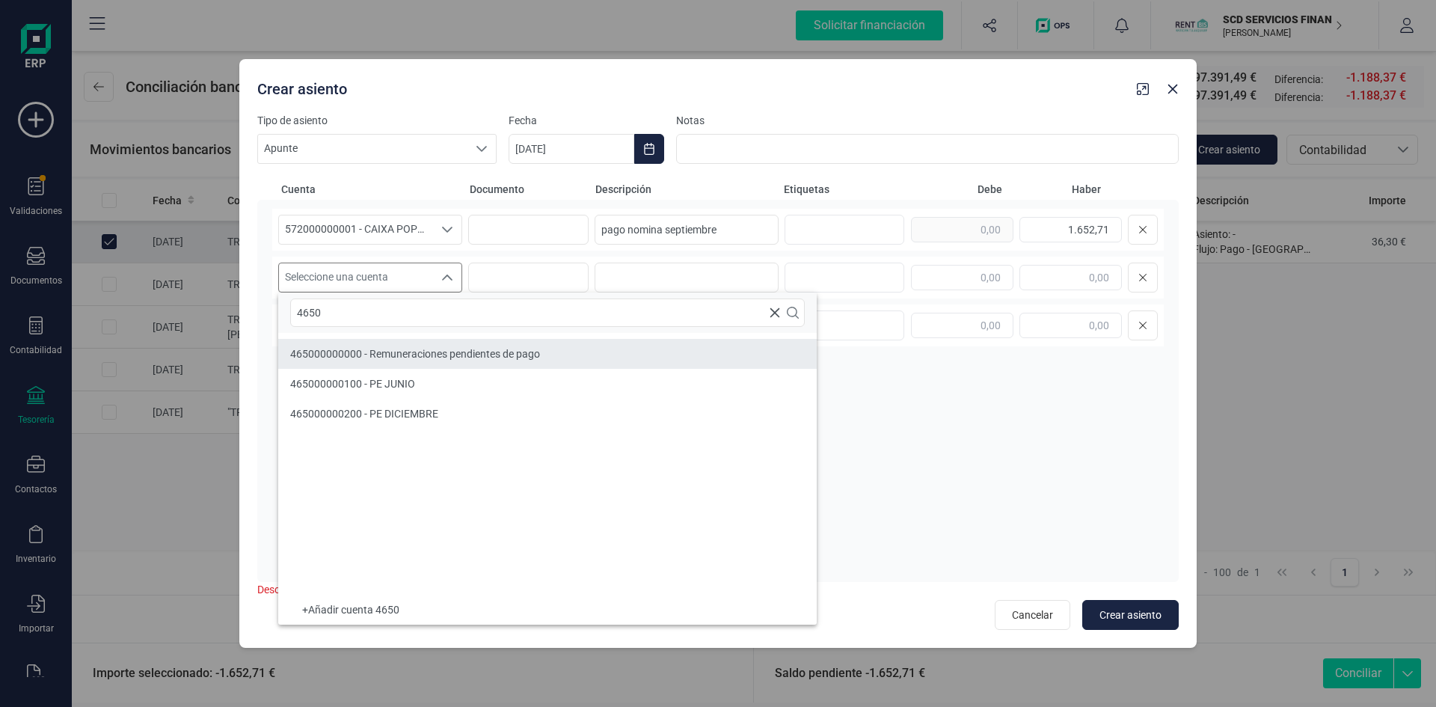
click at [506, 356] on span "465000000000 - Remuneraciones pendientes de pago" at bounding box center [415, 354] width 250 height 12
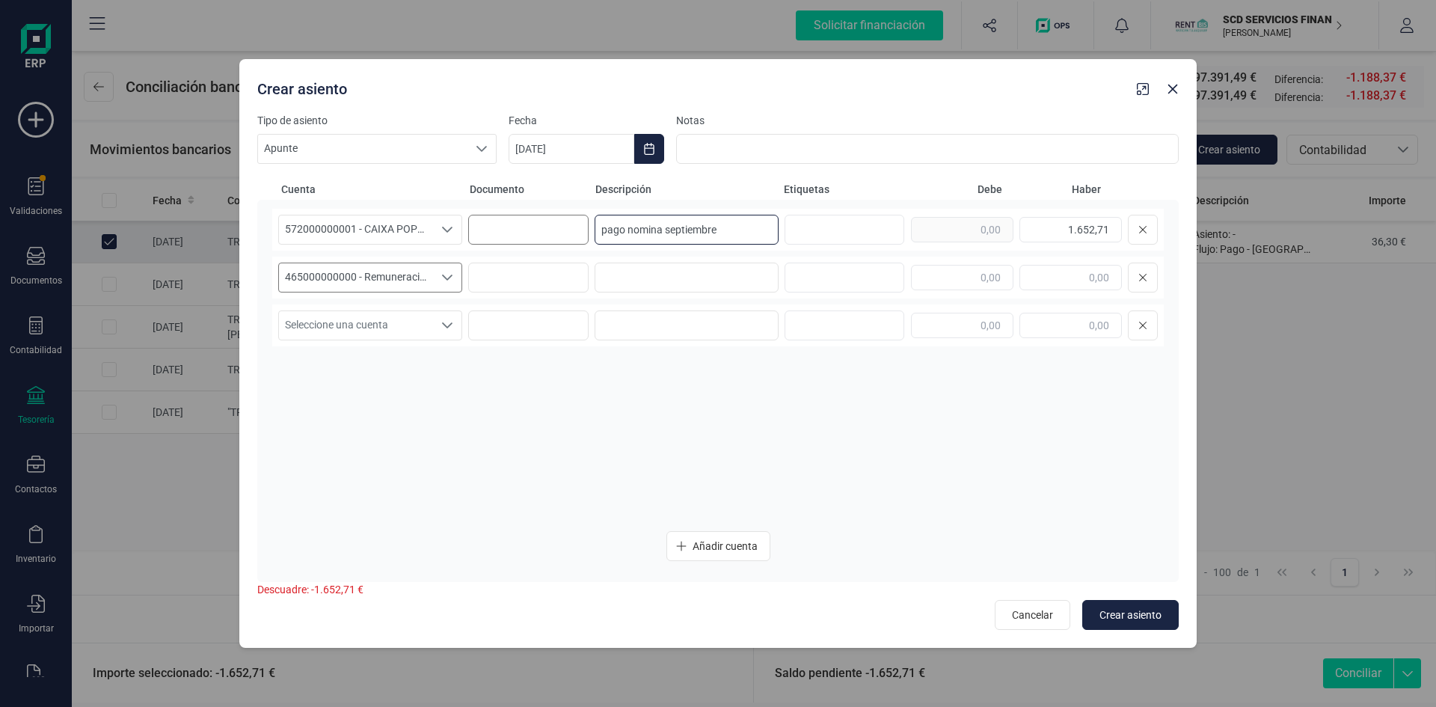
drag, startPoint x: 749, startPoint y: 218, endPoint x: 580, endPoint y: 216, distance: 169.8
click at [581, 216] on div "572000000001 - CAIXA POPULAR-CAIXA RURAL, S.C.C.V. 572000000001 - CAIXA POPULAR…" at bounding box center [717, 230] width 891 height 42
click at [692, 271] on input at bounding box center [686, 277] width 184 height 30
paste input "pago nomina septiembre"
type input "pago nomina septiembre"
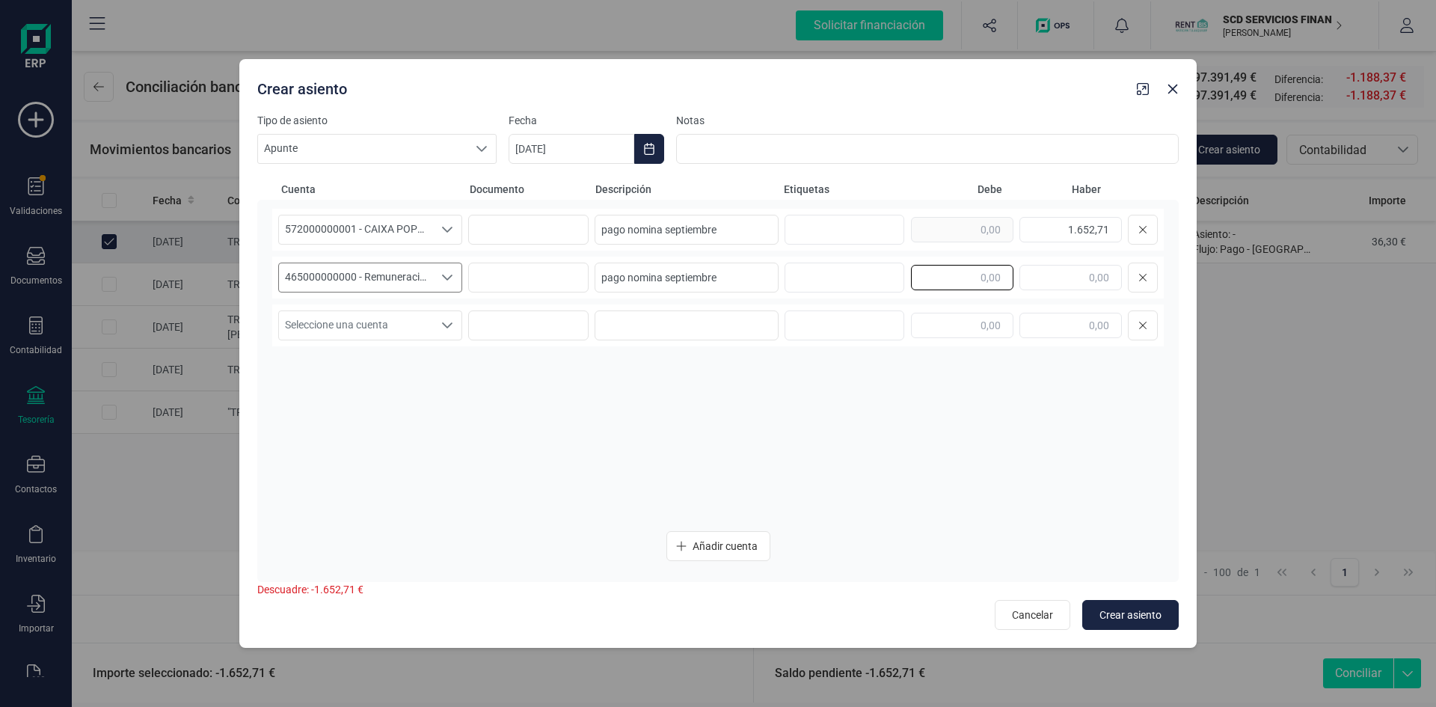
click at [968, 277] on input "text" at bounding box center [962, 277] width 102 height 25
type input "1.652,71"
click at [1109, 615] on span "Crear asiento" at bounding box center [1130, 614] width 62 height 15
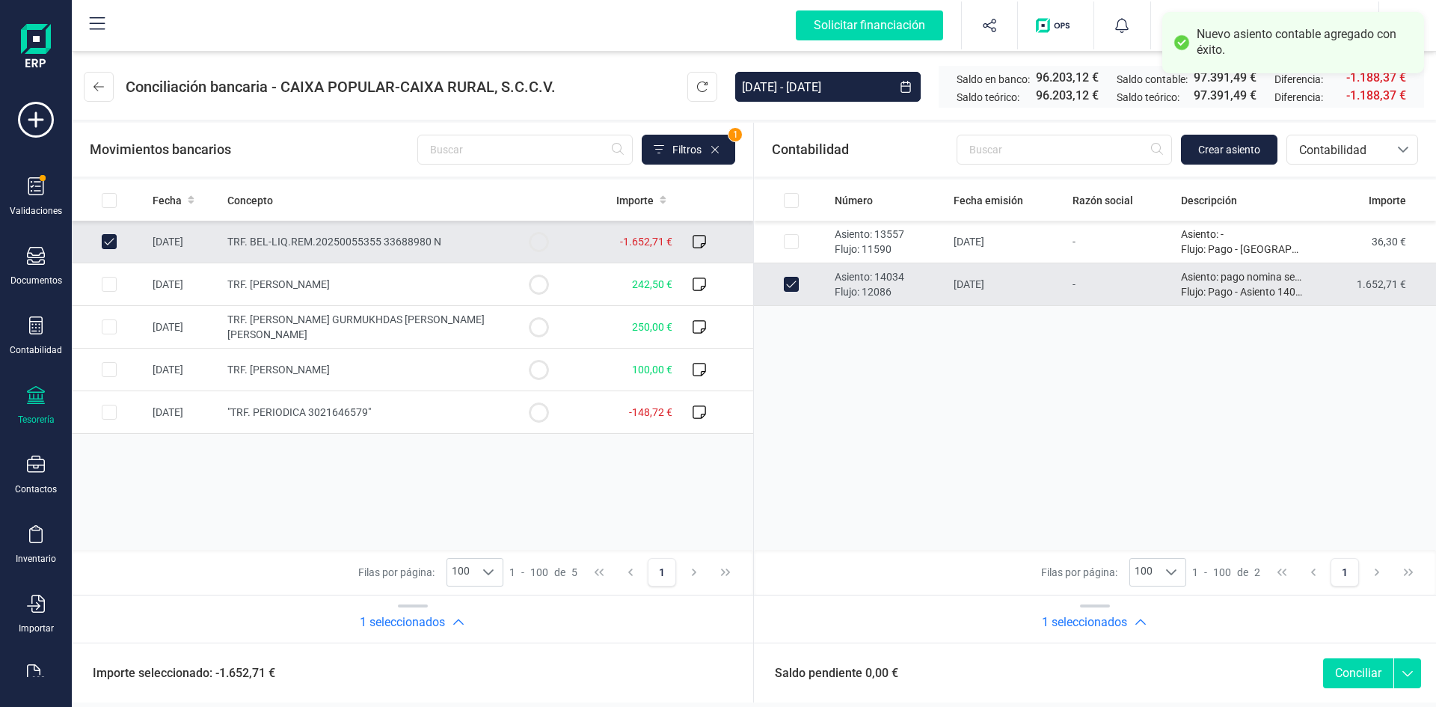
click at [1359, 672] on button "Conciliar" at bounding box center [1358, 673] width 70 height 30
checkbox input "false"
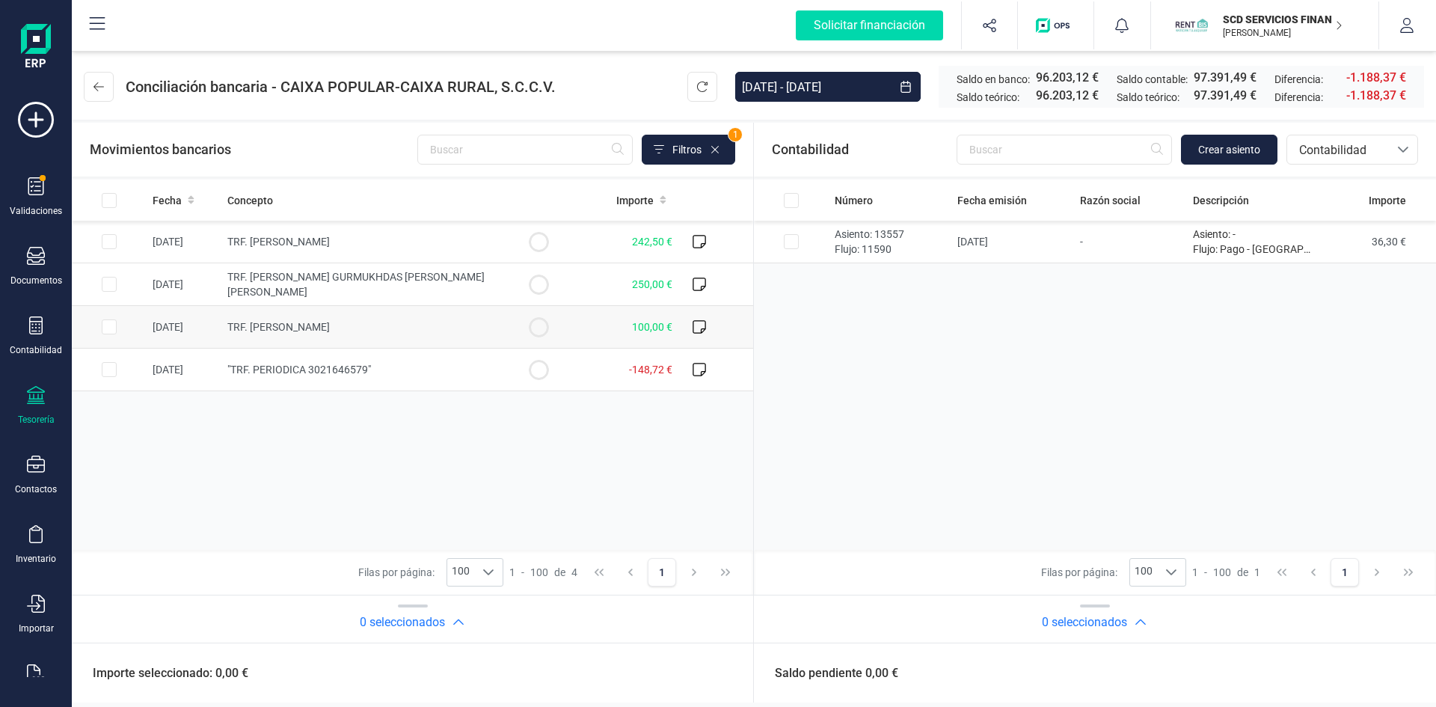
click at [106, 322] on input "Row Selected bc6685d0-771d-49c1-9d39-b1aaf32f9be6" at bounding box center [109, 326] width 15 height 15
checkbox input "true"
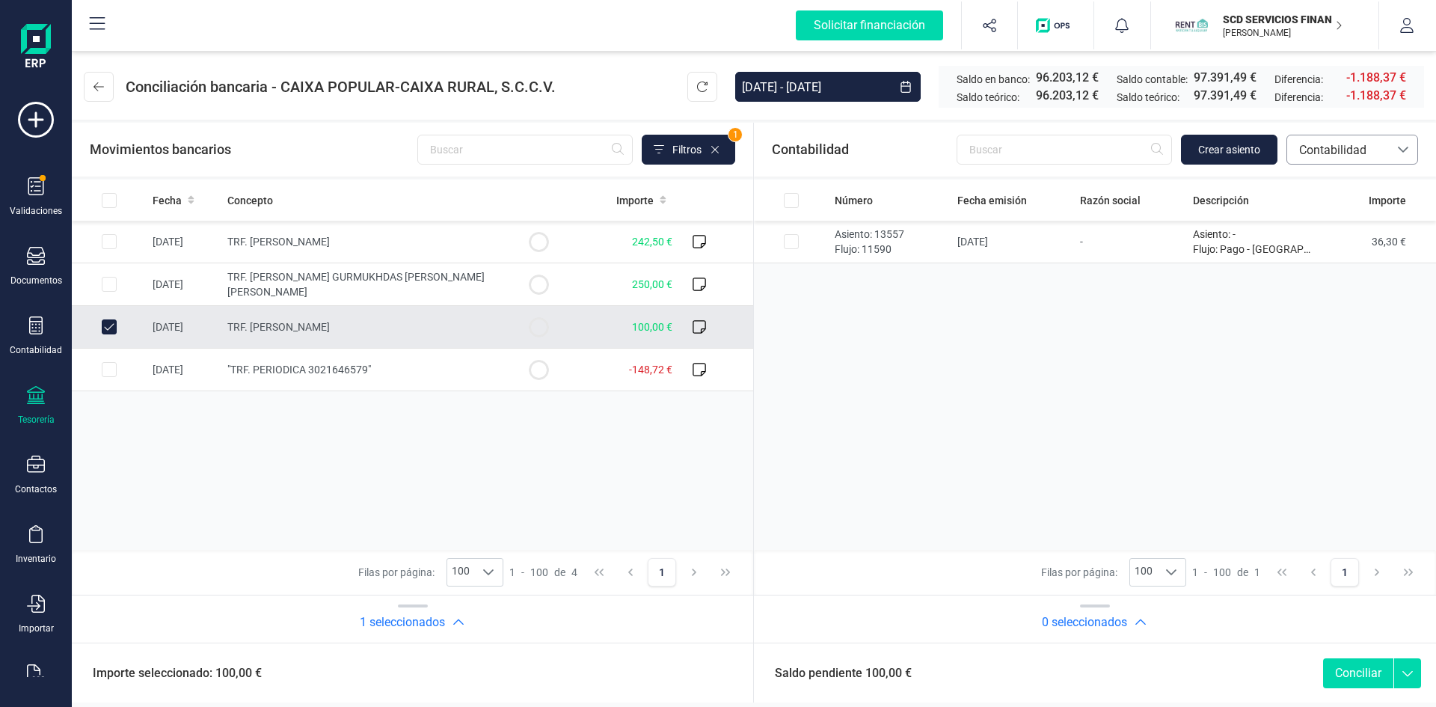
click at [1401, 148] on icon at bounding box center [1403, 150] width 12 height 12
click at [1355, 310] on span "Préstamos" at bounding box center [1326, 311] width 57 height 18
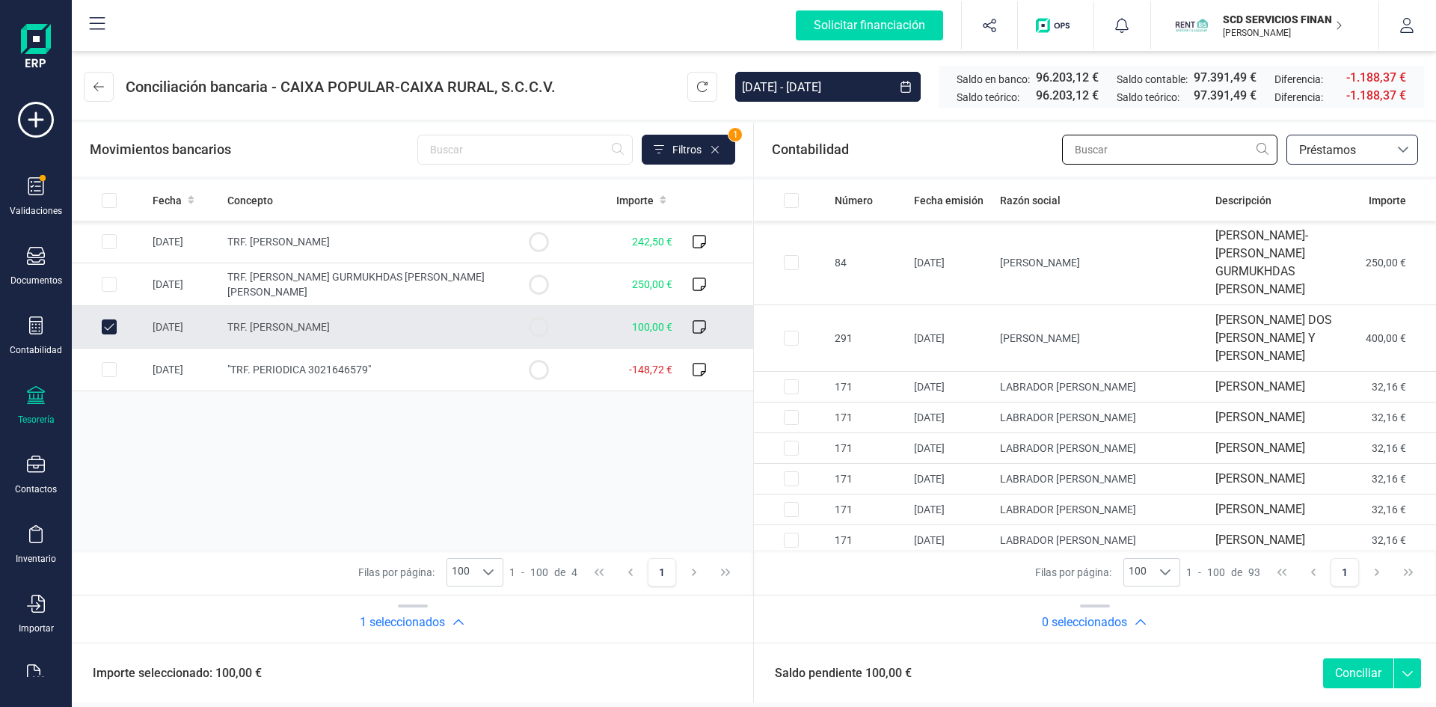
click at [1130, 150] on input "text" at bounding box center [1169, 150] width 215 height 30
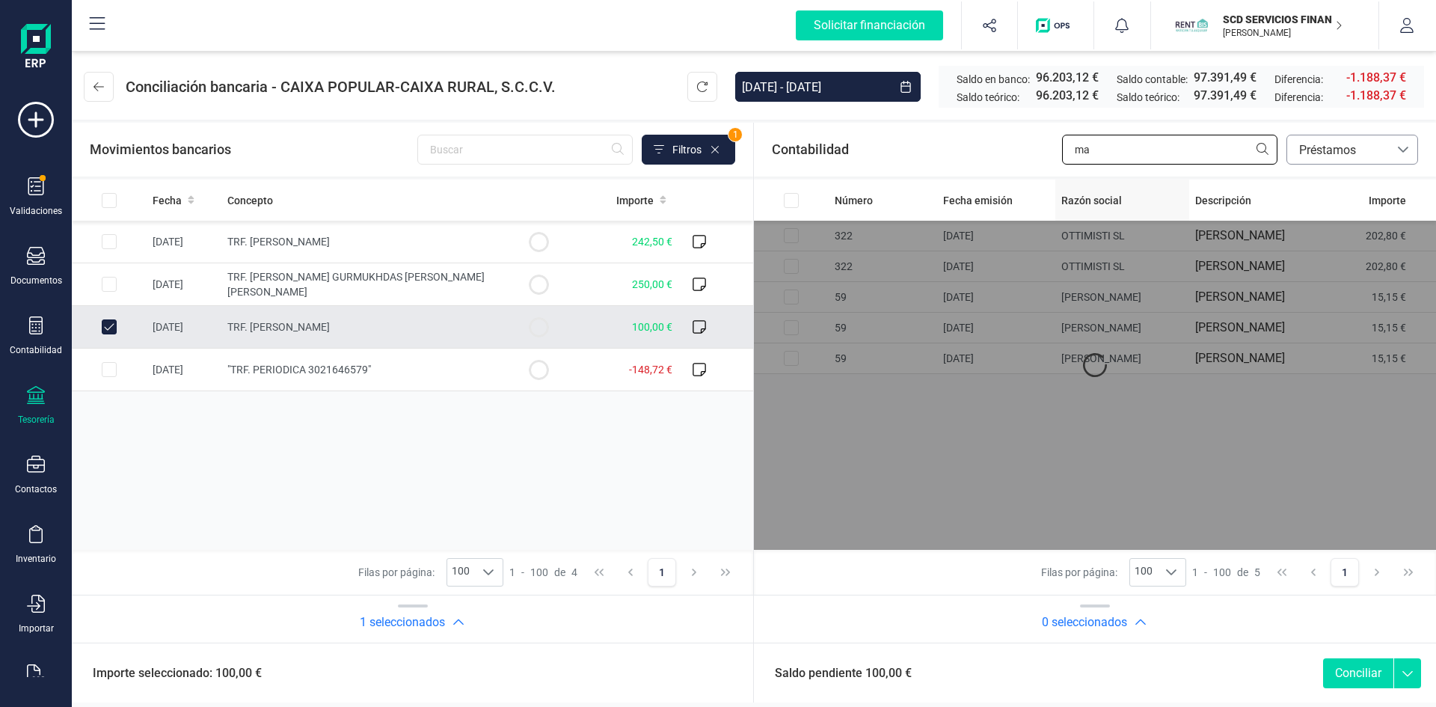
type input "m"
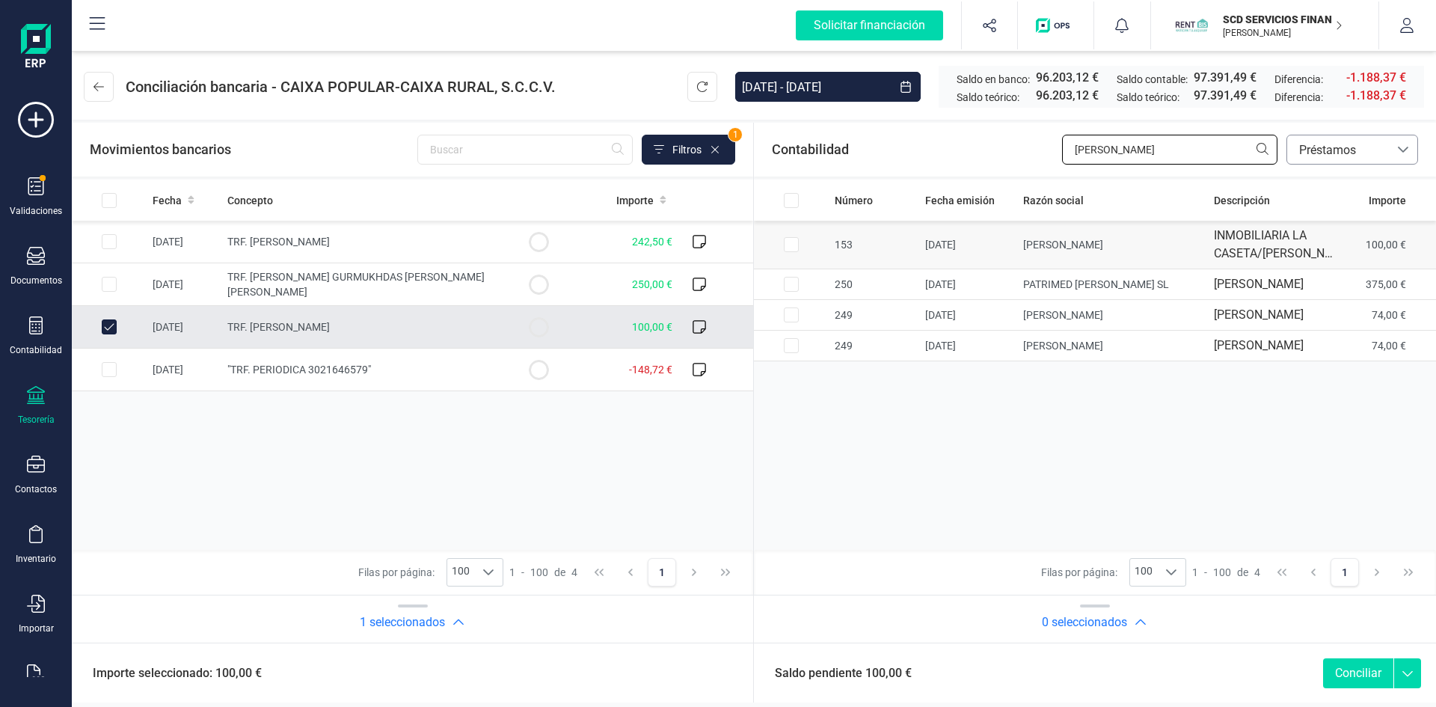
type input "[PERSON_NAME]"
click at [794, 252] on input "Row Selected 67bbfade-d4ea-4e19-a6ff-1da849237c05" at bounding box center [791, 244] width 15 height 15
checkbox input "true"
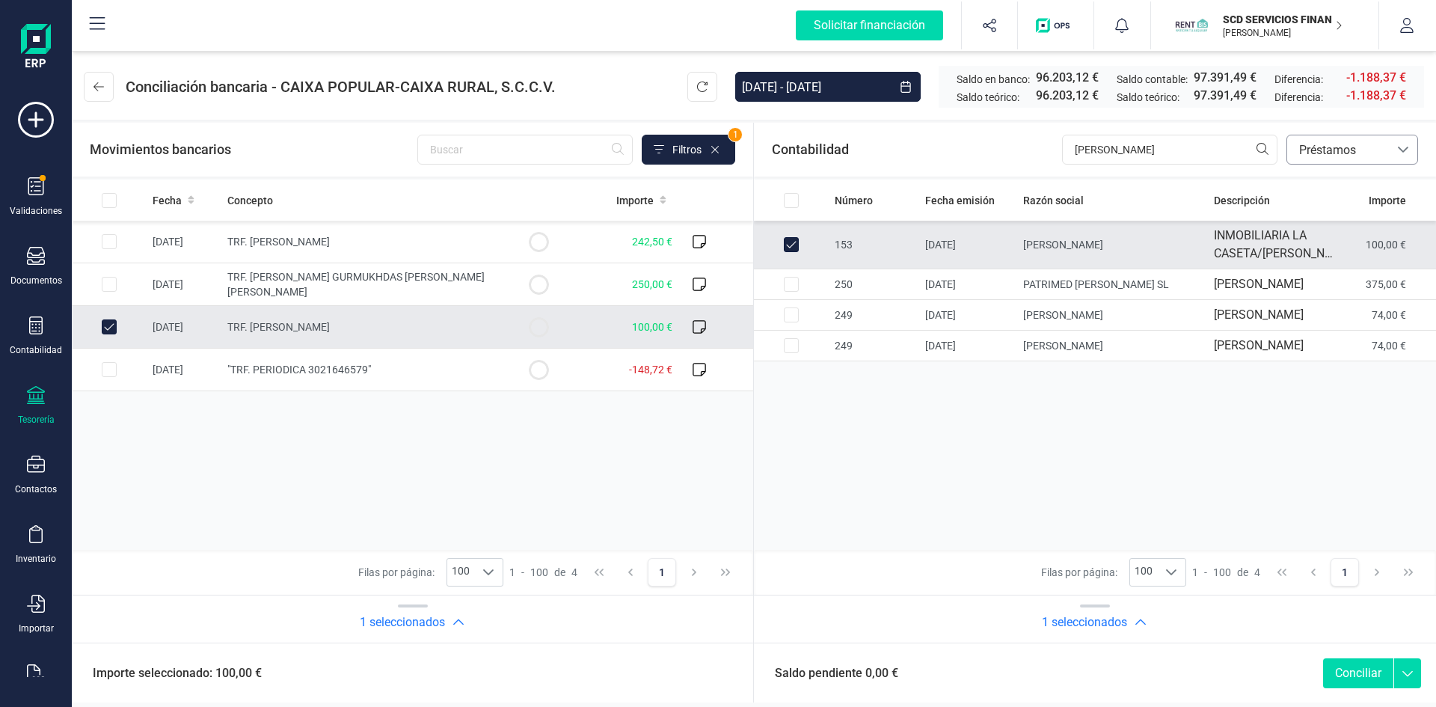
click at [1356, 669] on button "Conciliar" at bounding box center [1358, 673] width 70 height 30
checkbox input "false"
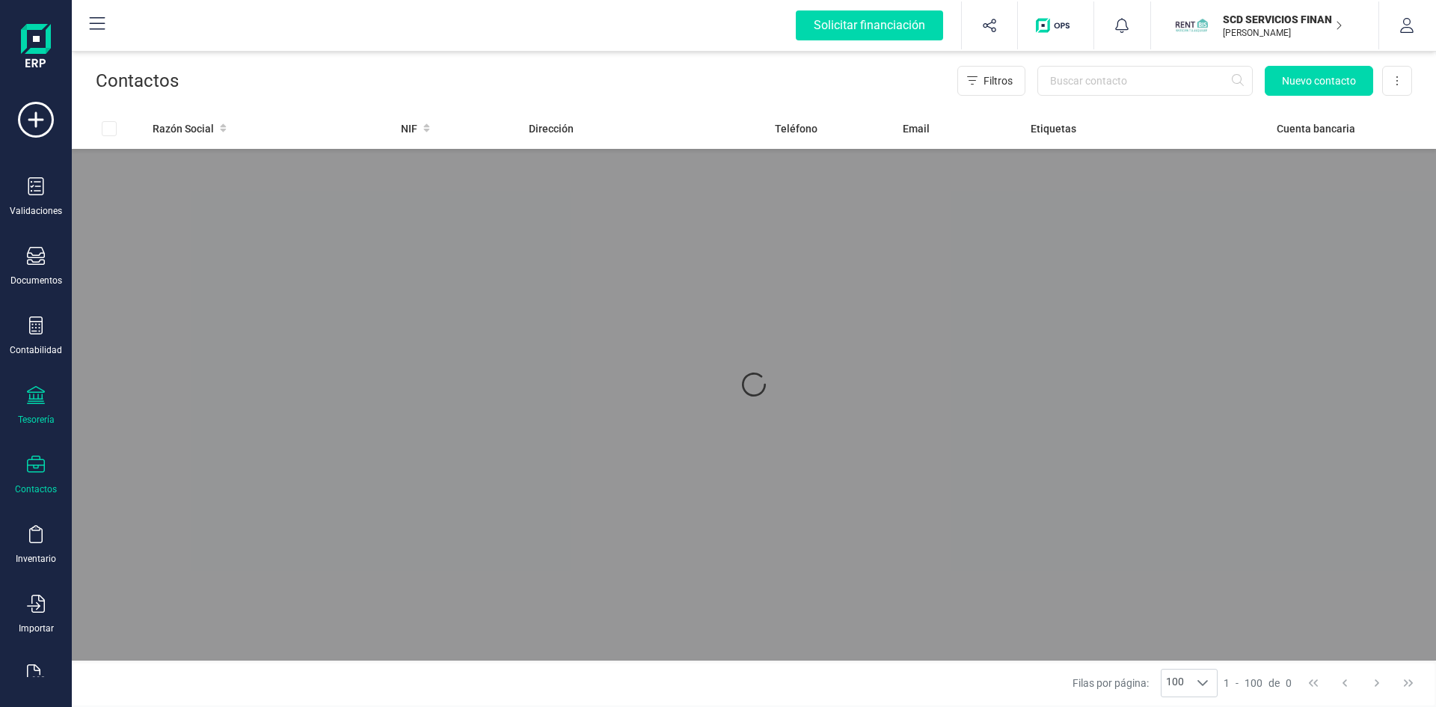
click at [35, 395] on icon at bounding box center [36, 395] width 18 height 18
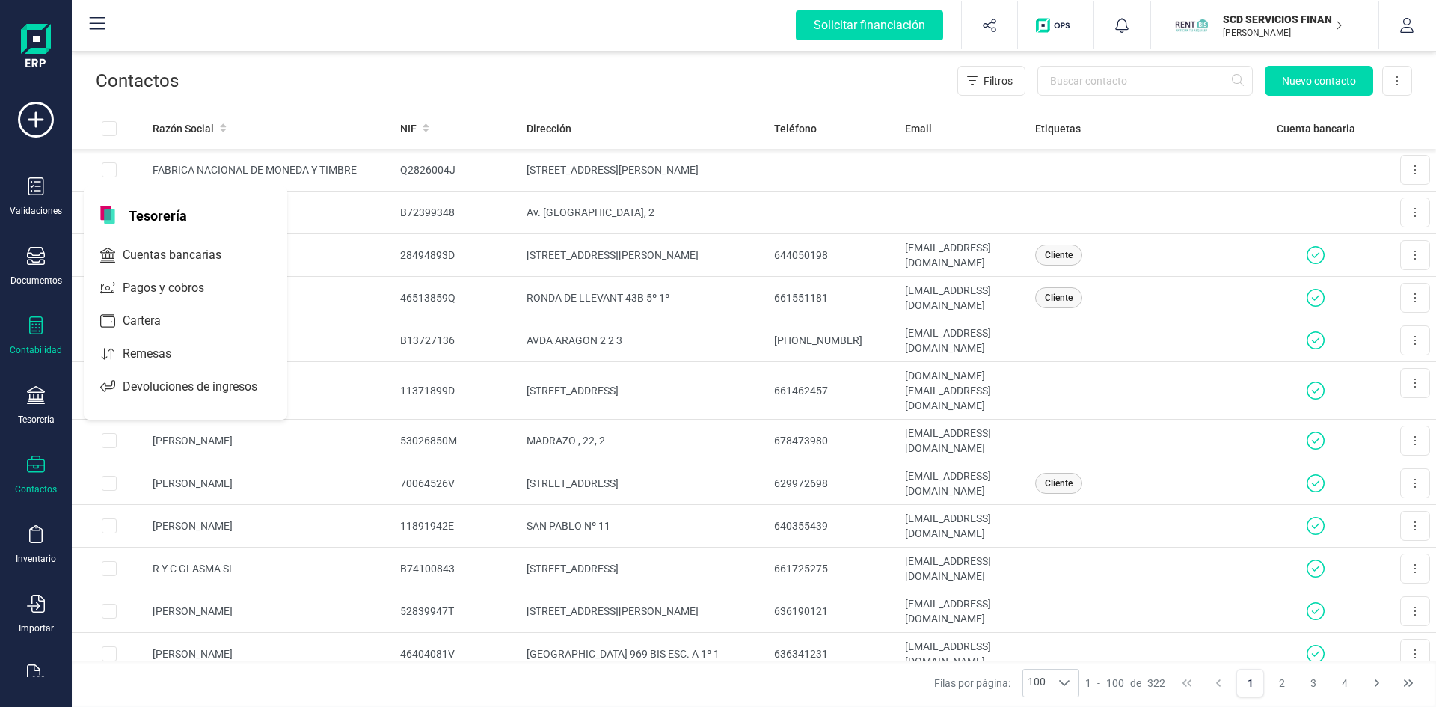
click at [40, 318] on icon at bounding box center [36, 325] width 18 height 18
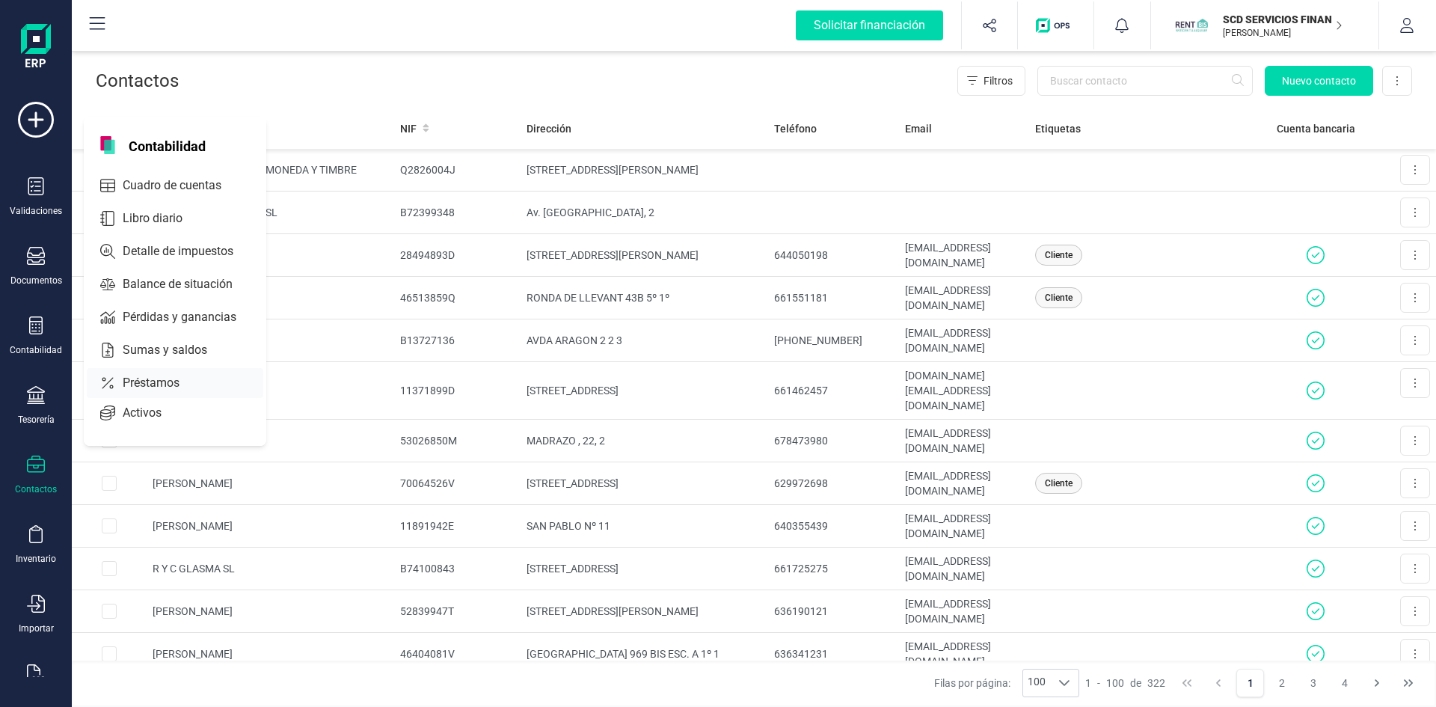
click at [141, 384] on span "Préstamos" at bounding box center [162, 383] width 90 height 18
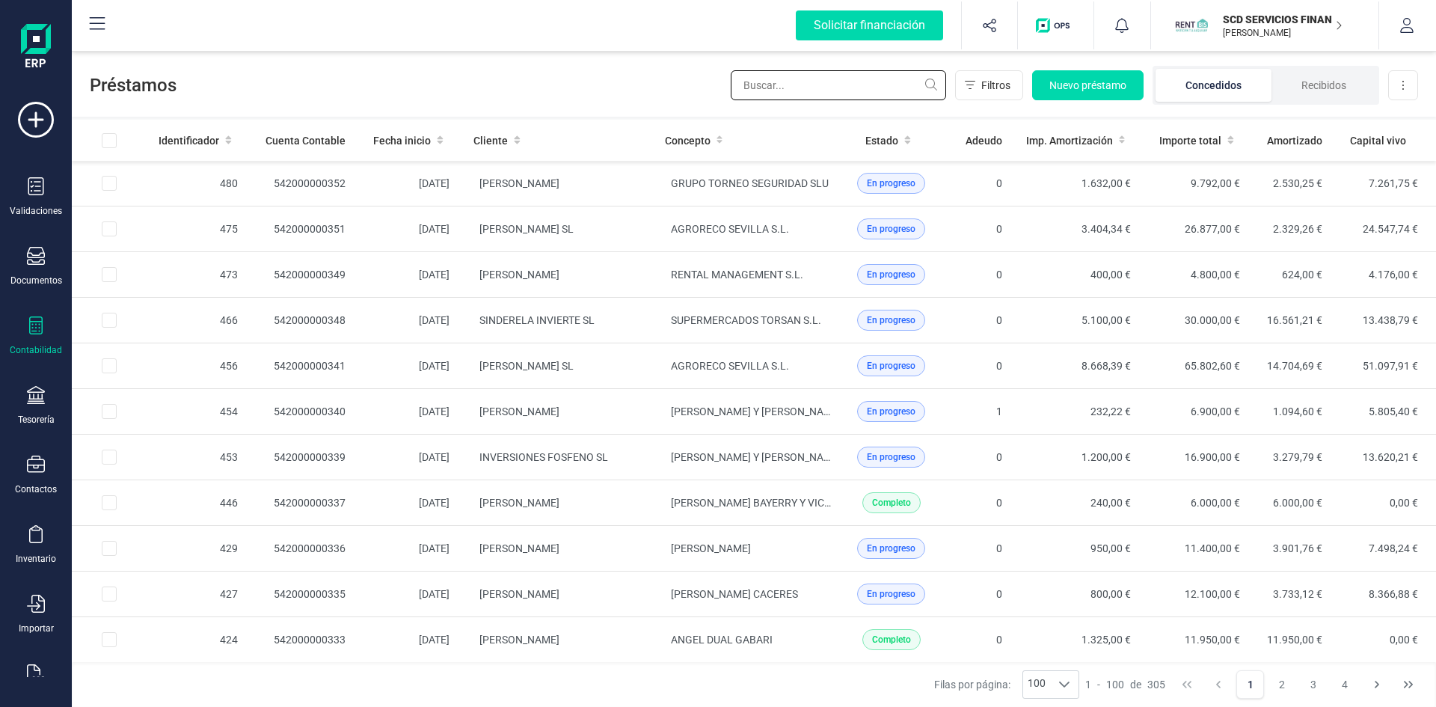
click at [829, 80] on input "text" at bounding box center [838, 85] width 215 height 30
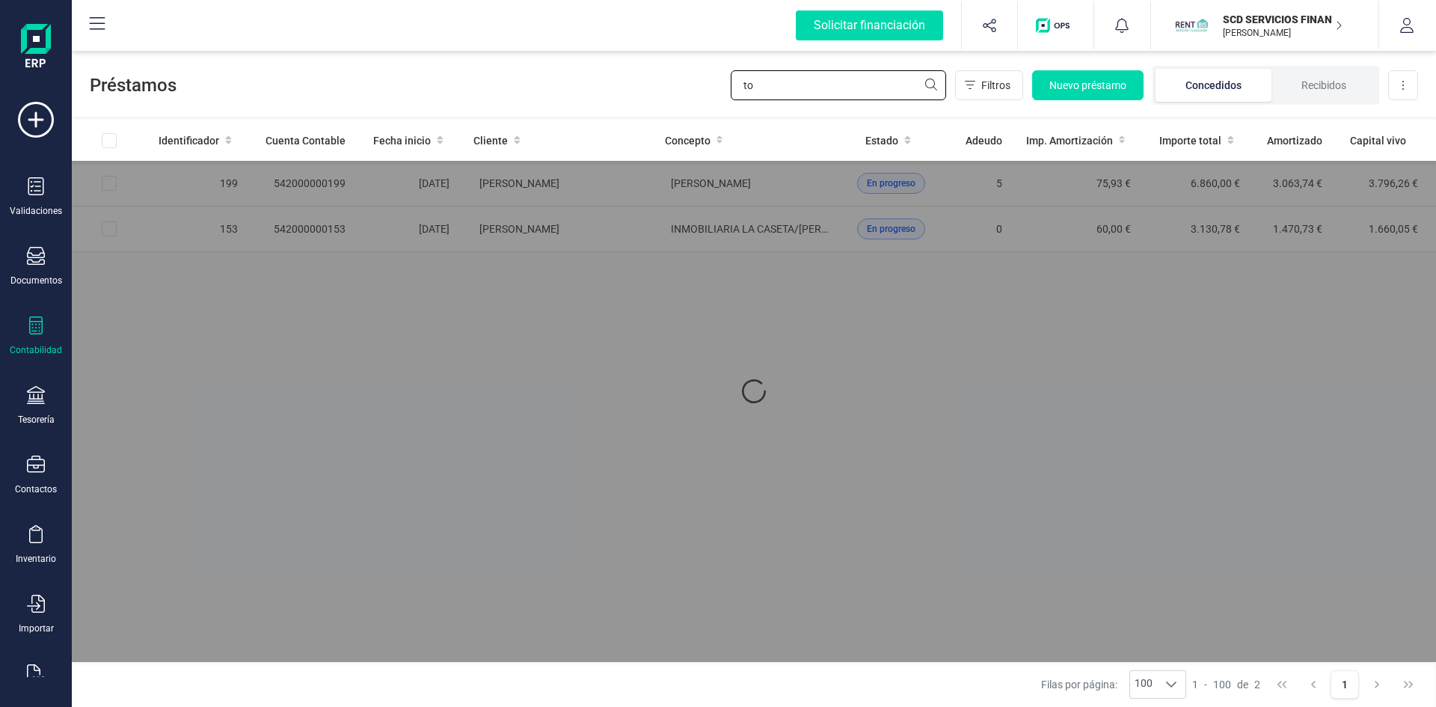
type input "t"
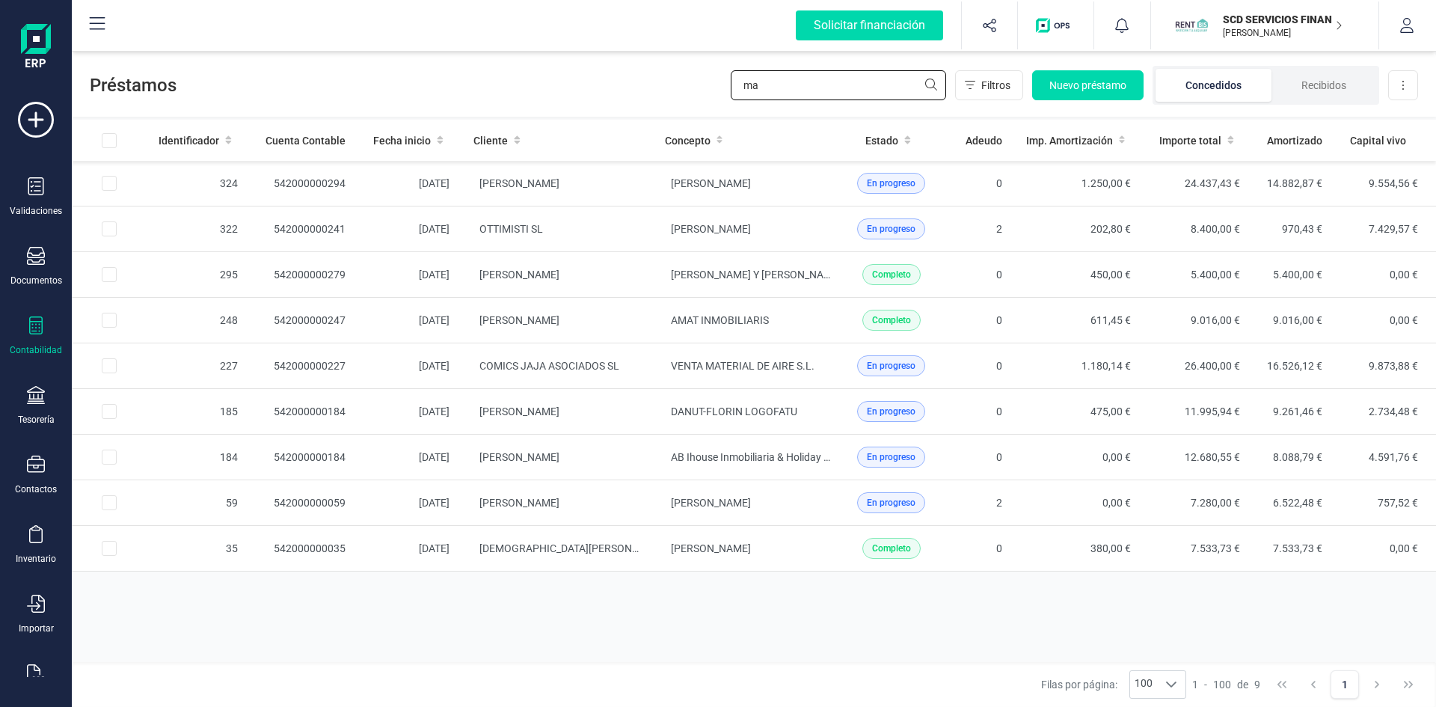
type input "m"
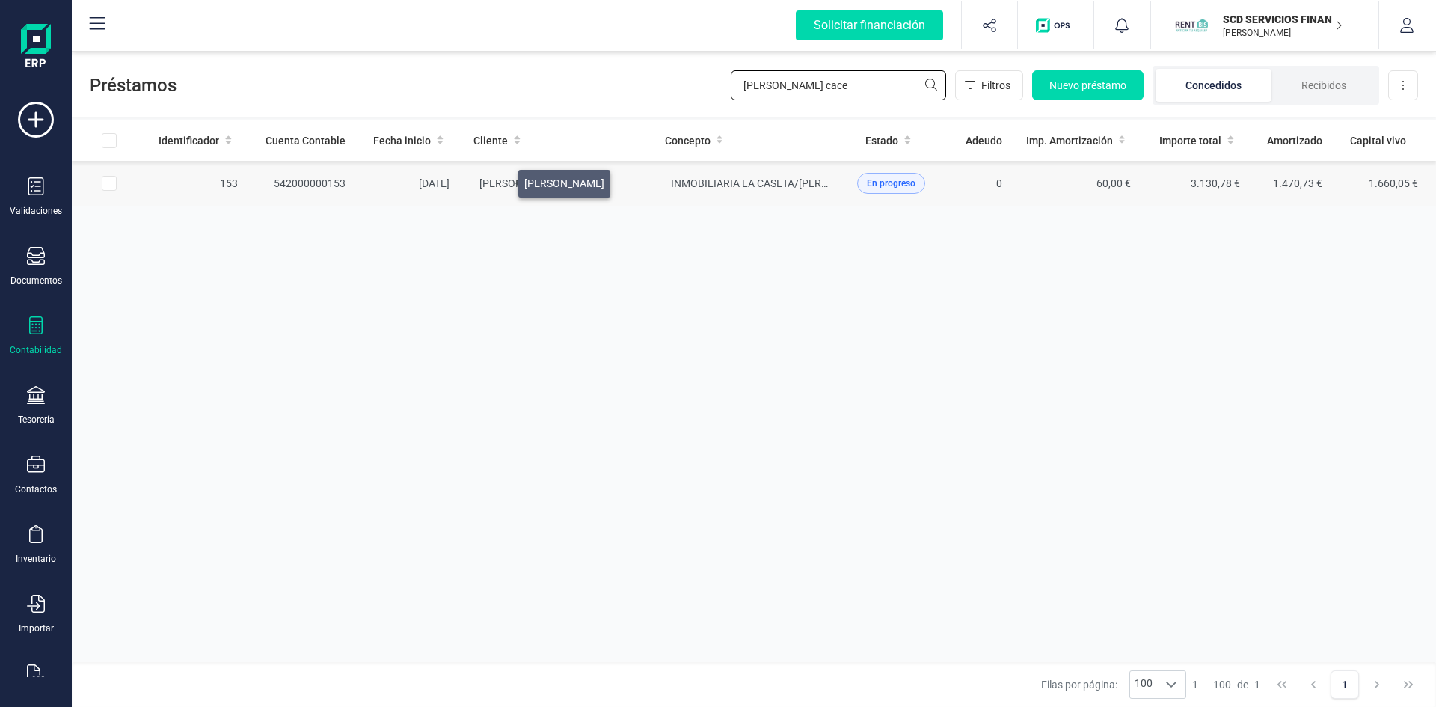
type input "[PERSON_NAME] cace"
click at [507, 183] on span "[PERSON_NAME]" at bounding box center [519, 183] width 80 height 12
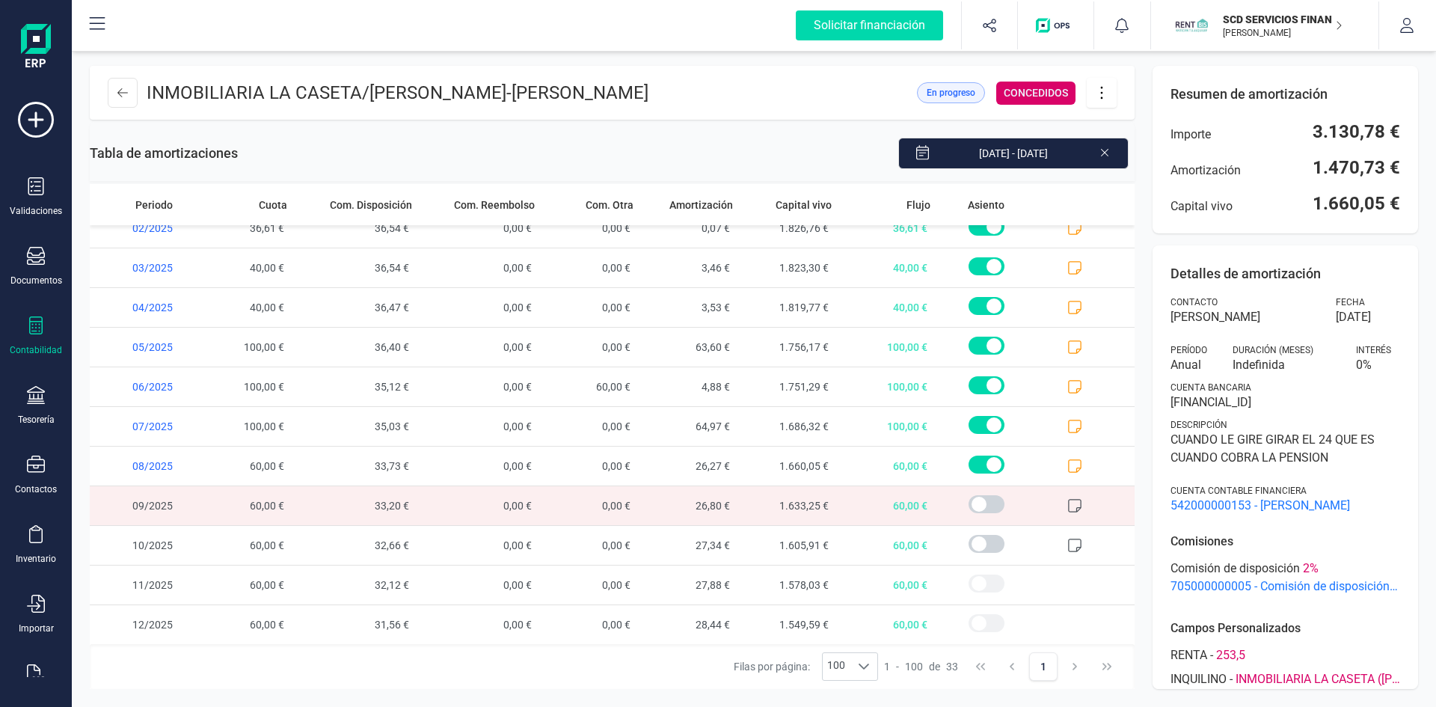
scroll to position [889, 0]
click at [1067, 465] on icon at bounding box center [1074, 465] width 15 height 15
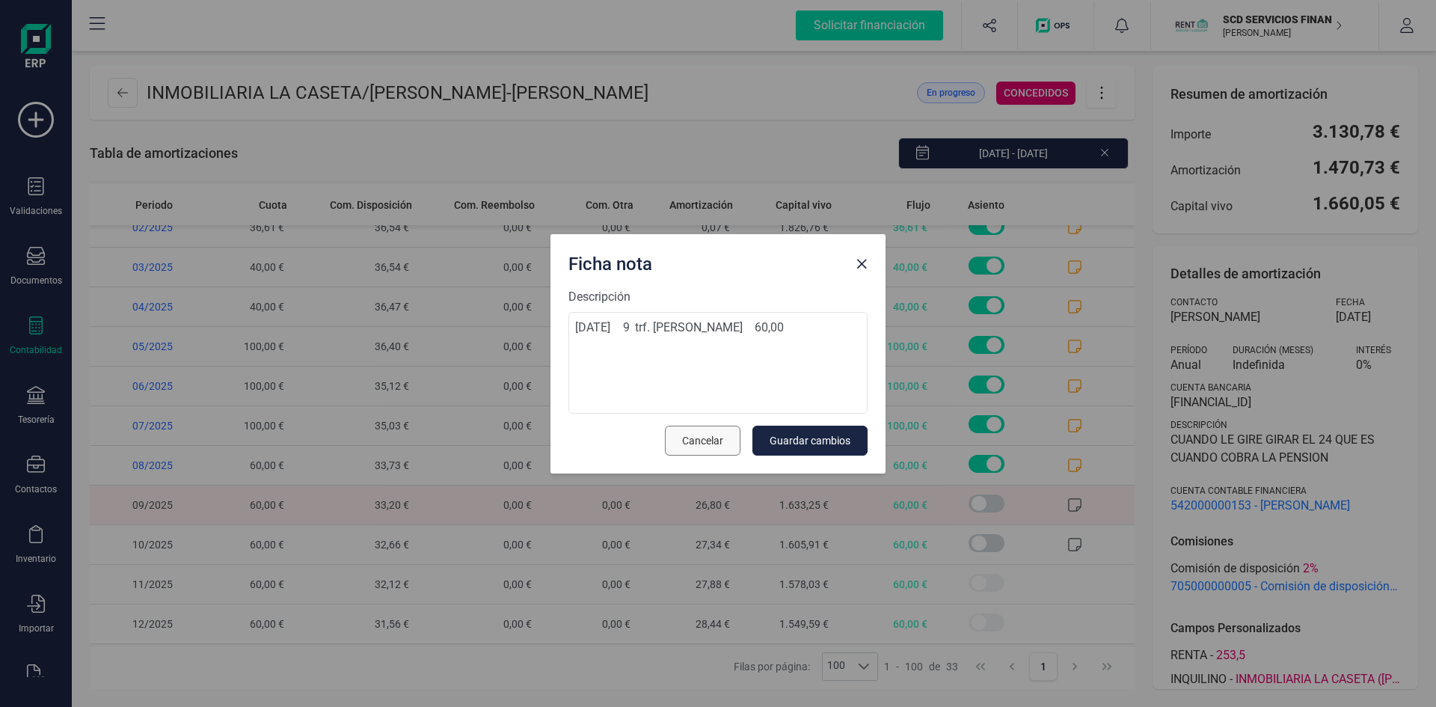
click at [707, 442] on span "Cancelar" at bounding box center [702, 440] width 41 height 15
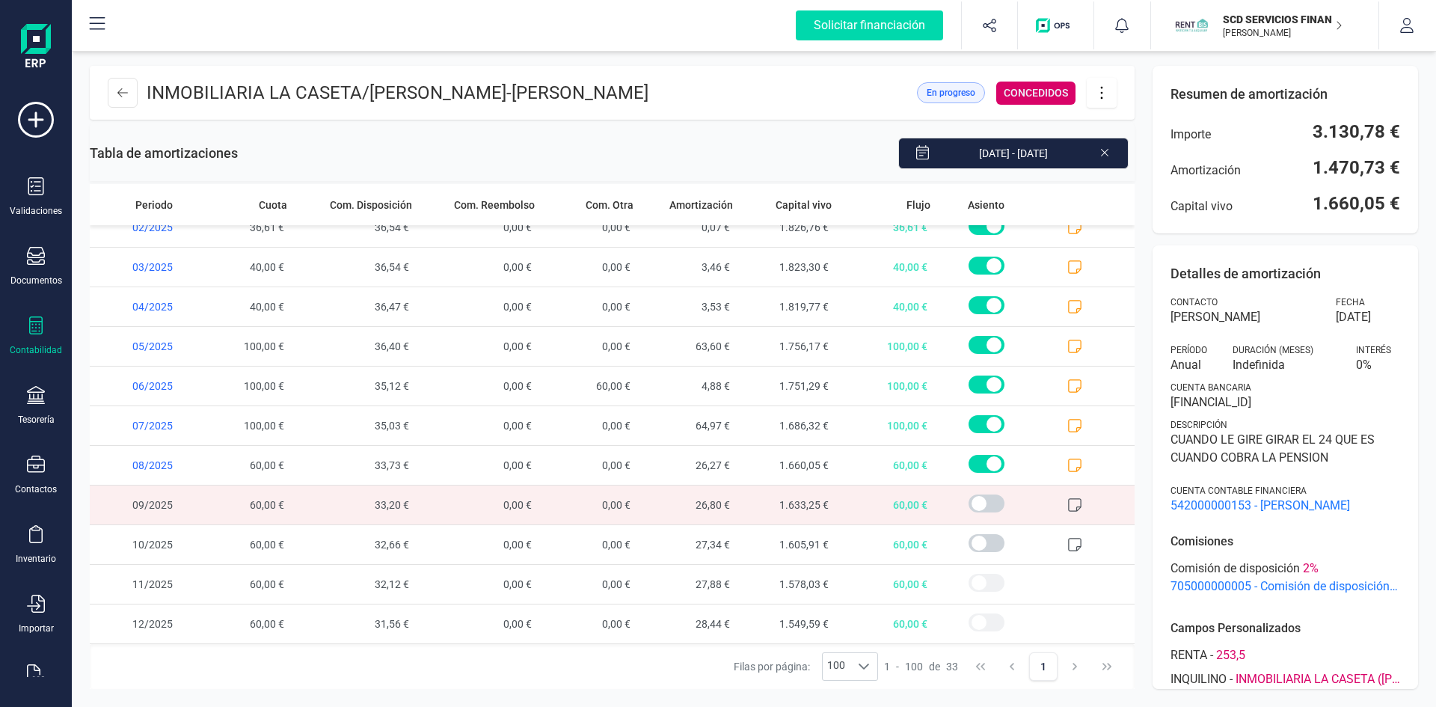
click at [1099, 82] on button at bounding box center [1102, 93] width 30 height 30
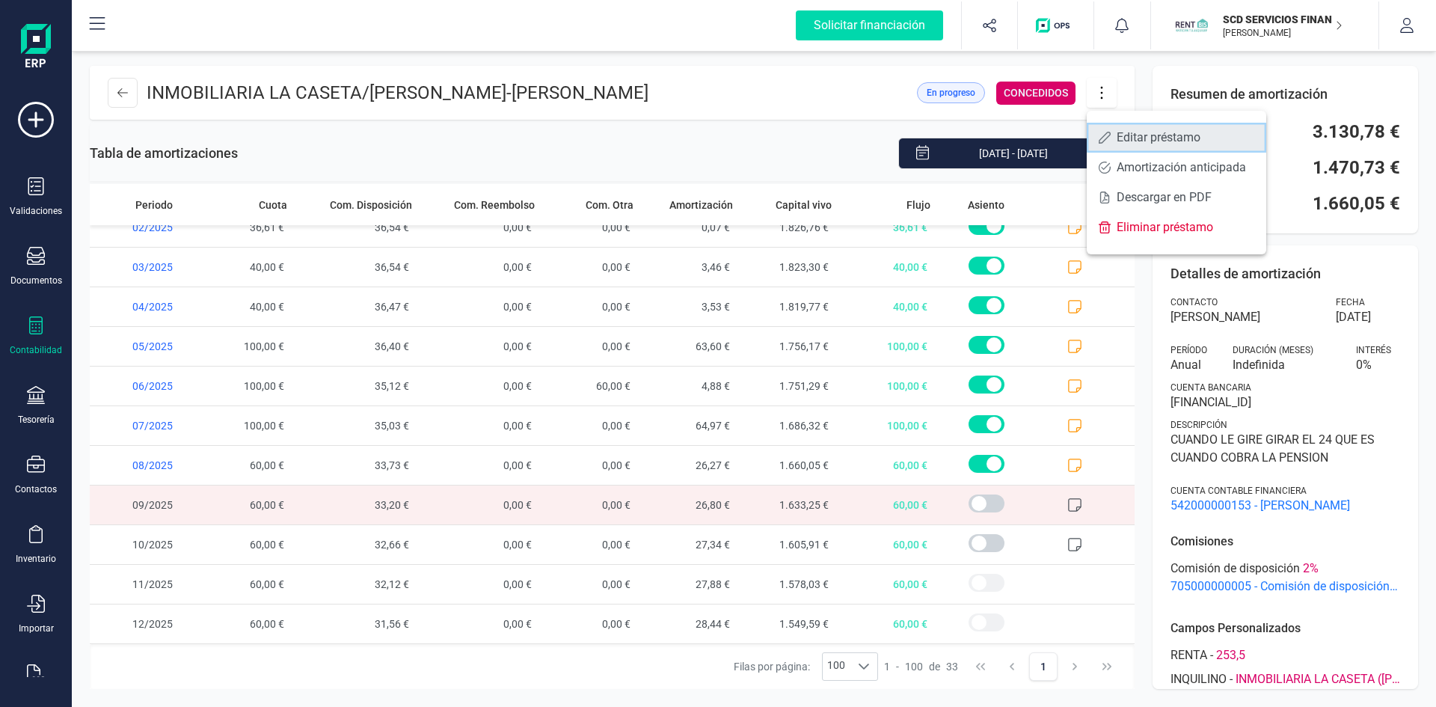
click at [1126, 135] on span "Editar préstamo" at bounding box center [1185, 138] width 138 height 12
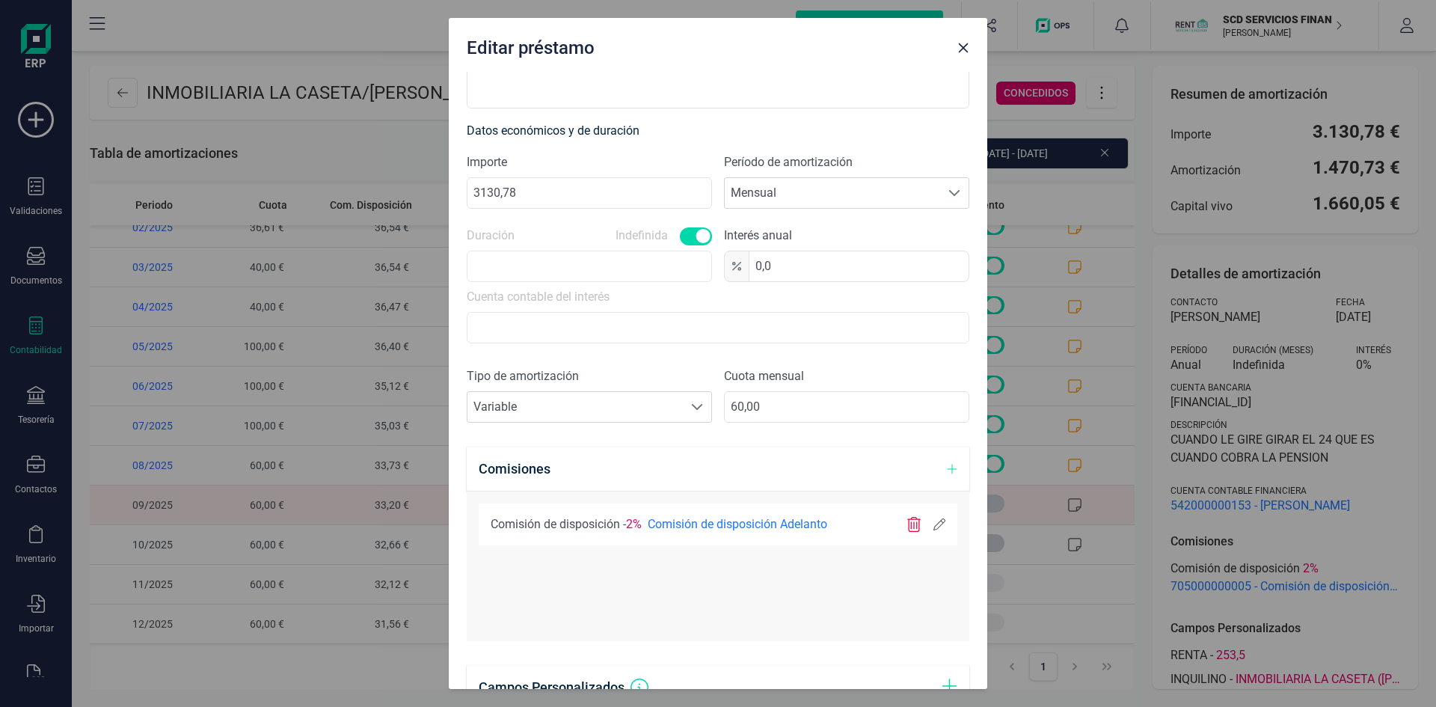
scroll to position [374, 0]
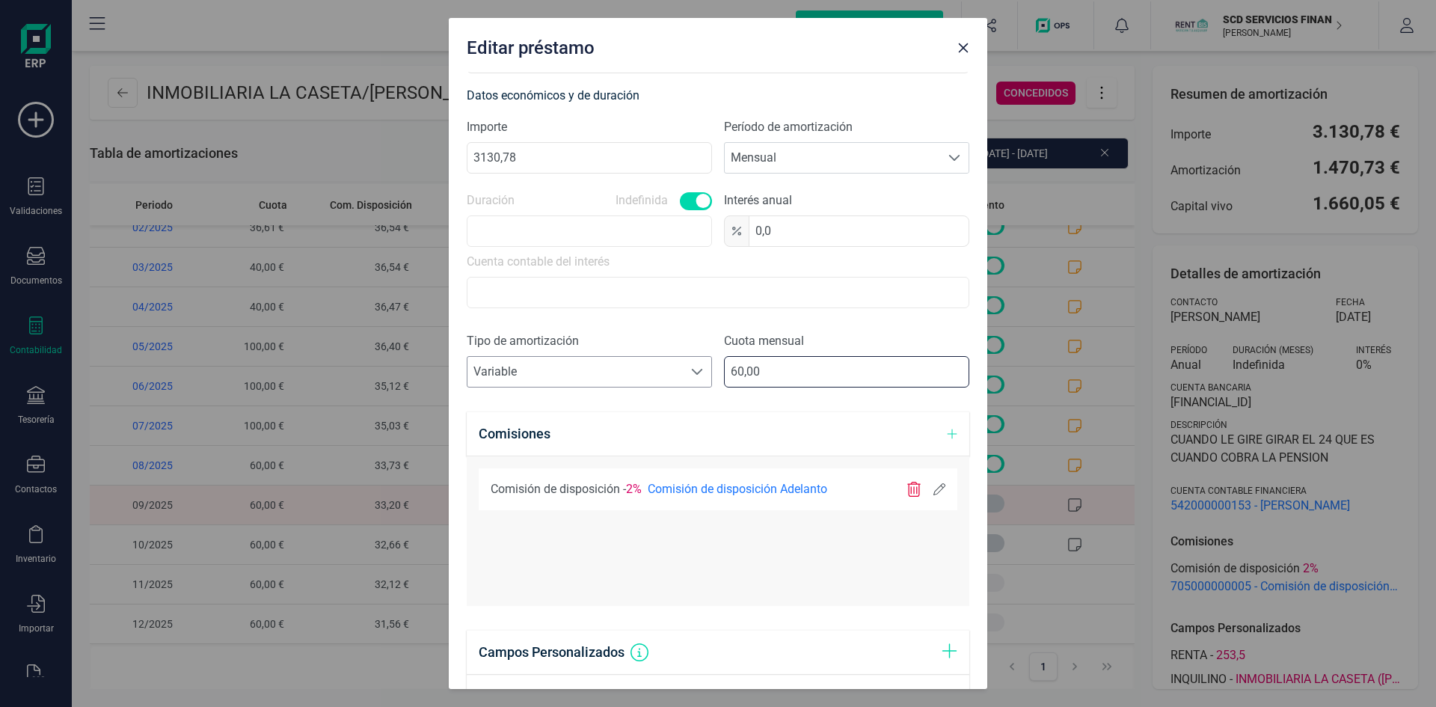
drag, startPoint x: 765, startPoint y: 371, endPoint x: 608, endPoint y: 363, distance: 157.3
click at [623, 366] on div "Tipo de amortización Seleccione un tipo de documento Variable Variable Cuota me…" at bounding box center [718, 365] width 503 height 67
type input "100,00"
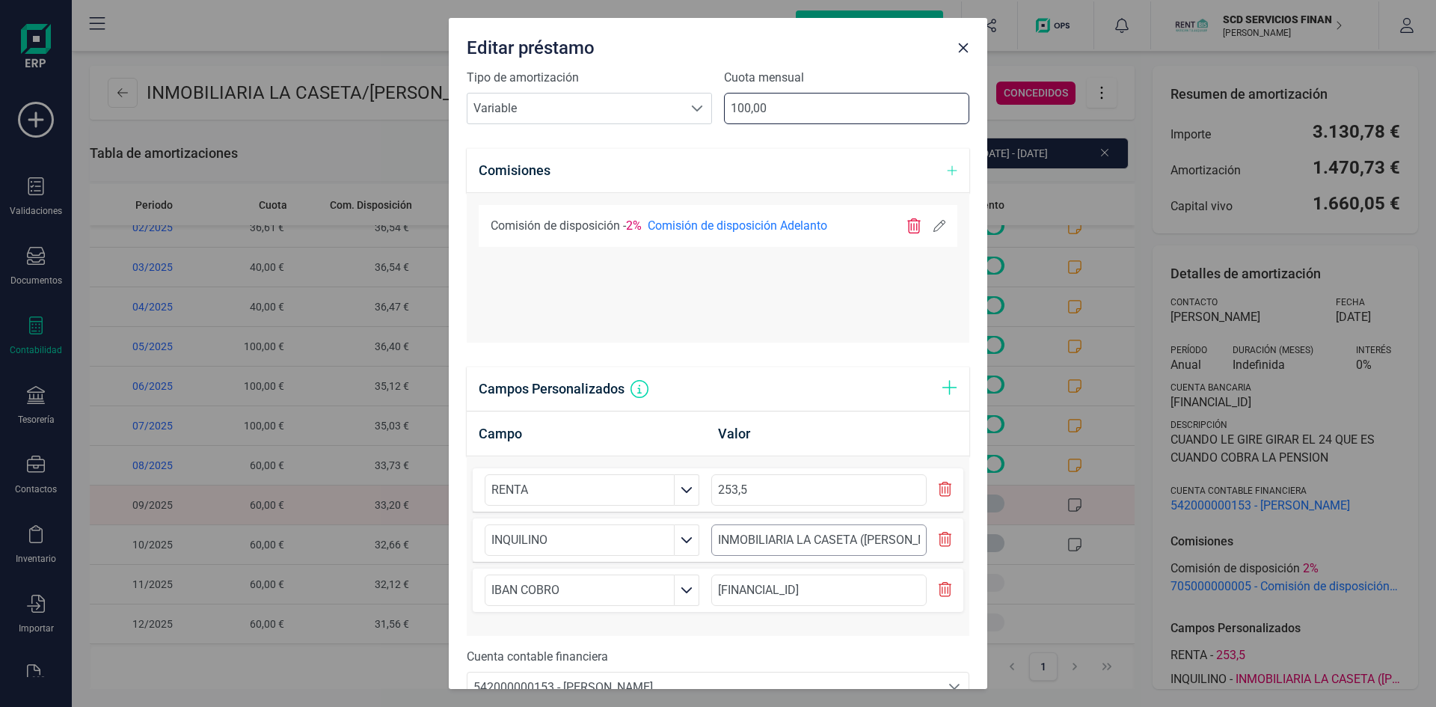
scroll to position [722, 0]
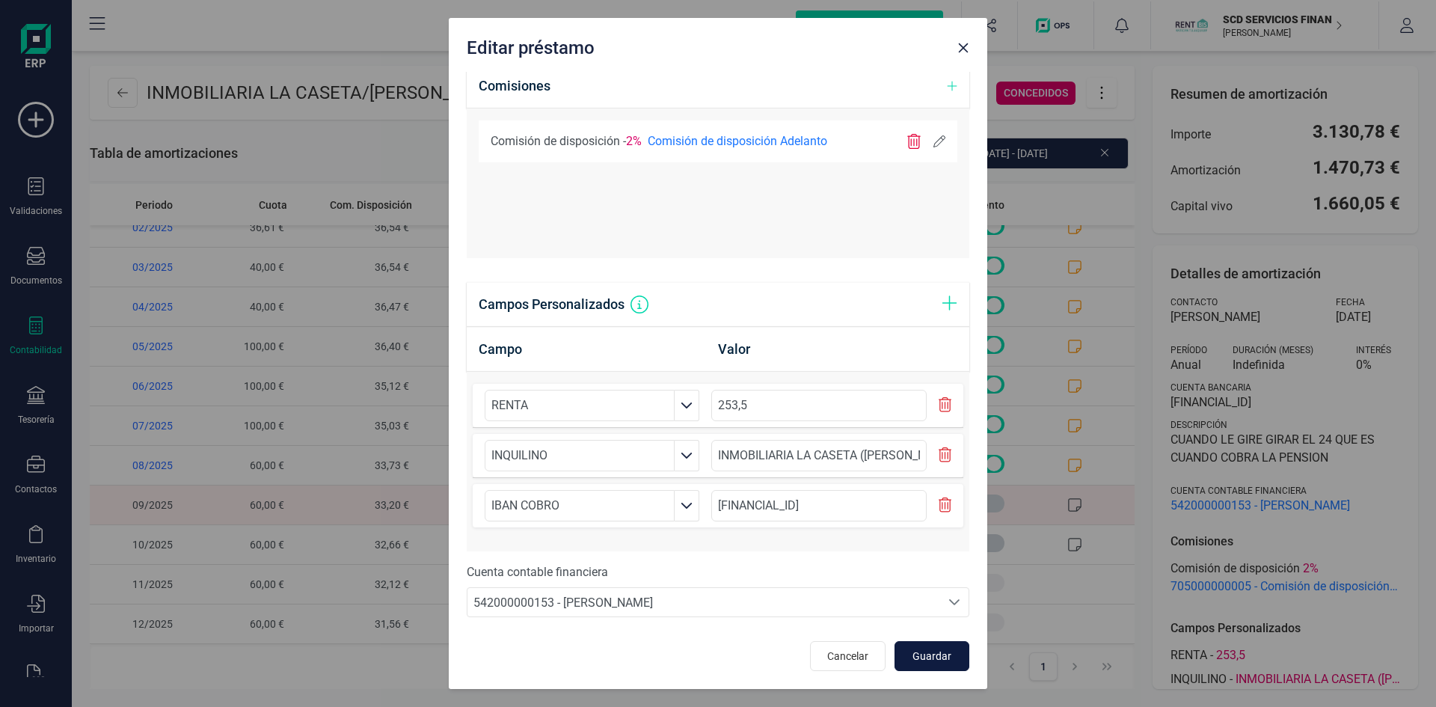
click at [935, 650] on span "Guardar" at bounding box center [932, 655] width 40 height 15
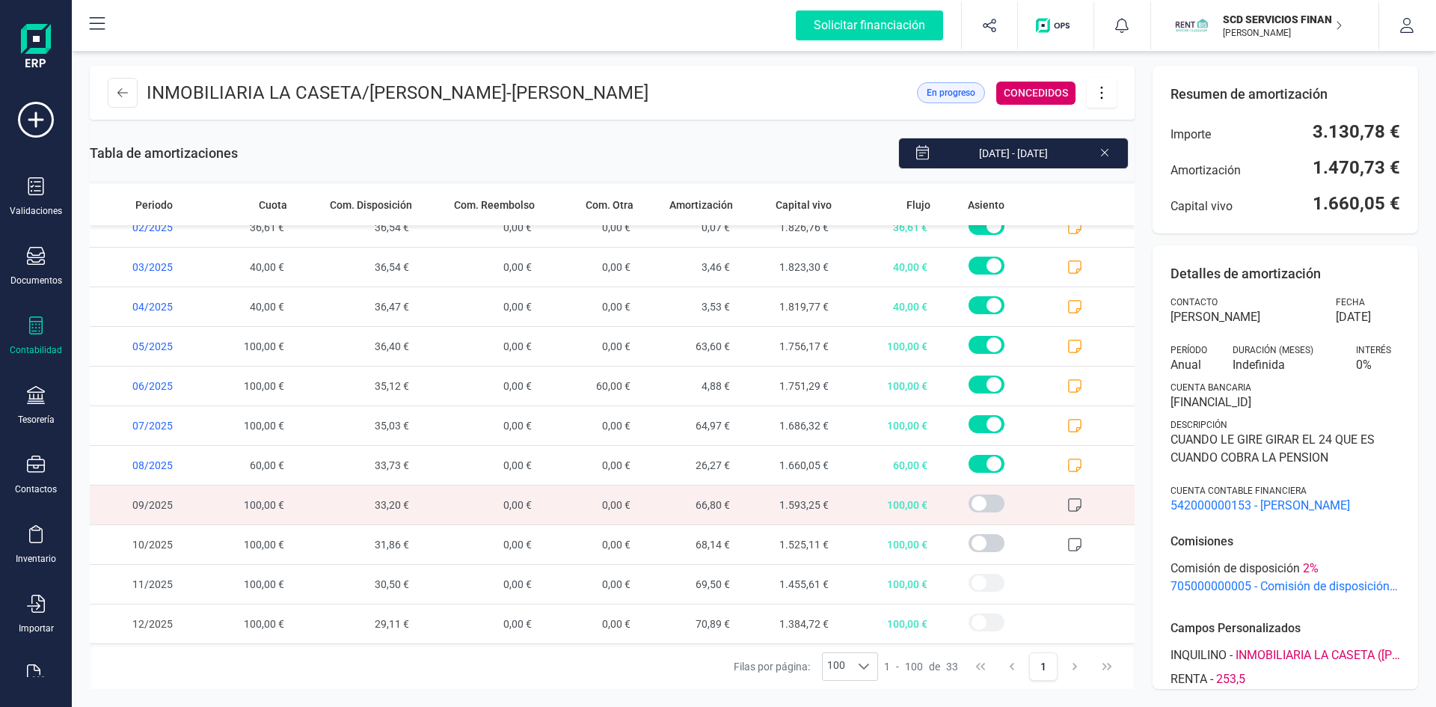
click at [1067, 504] on icon at bounding box center [1074, 504] width 15 height 15
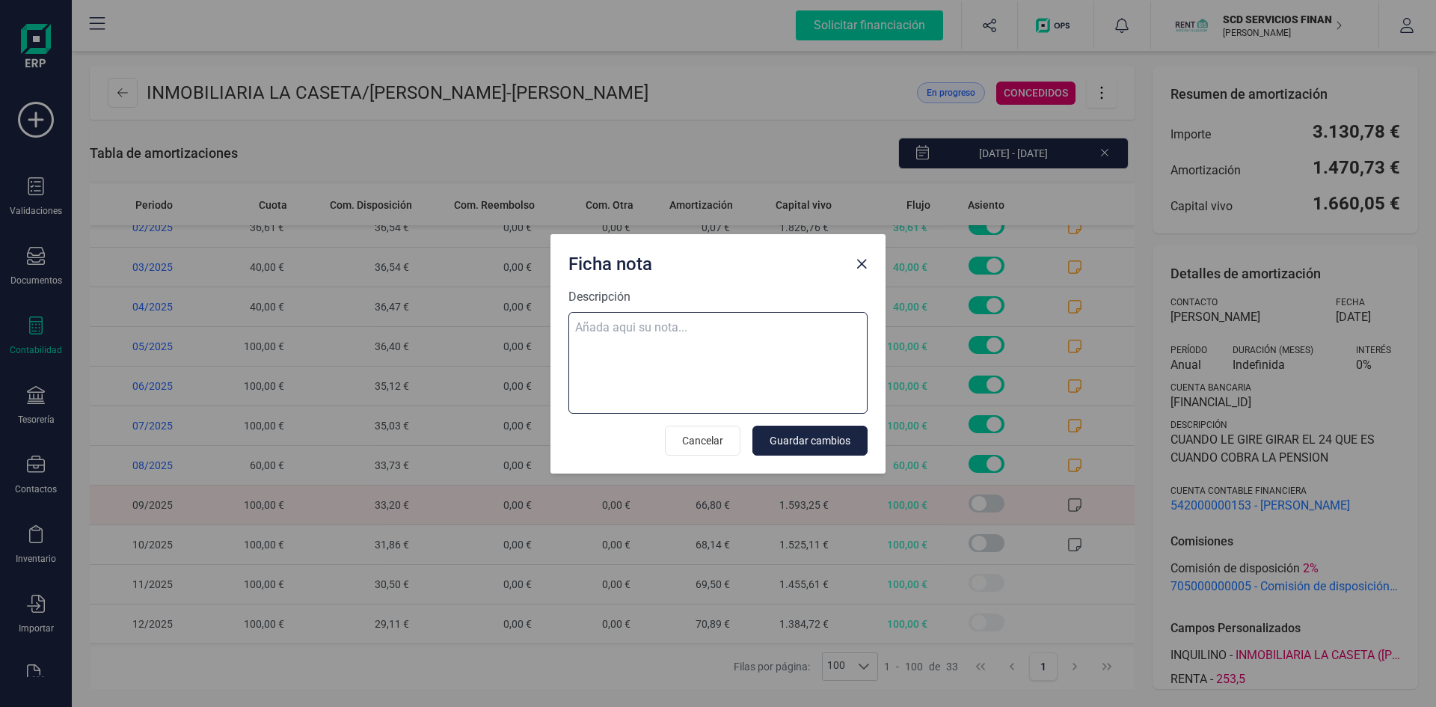
click at [661, 340] on textarea "Descripción" at bounding box center [717, 363] width 299 height 102
paste textarea "[DATE] 9 trf. [PERSON_NAME] 100,00"
type textarea "[DATE] 9 trf. [PERSON_NAME] 100,00"
click at [801, 442] on span "Guardar cambios" at bounding box center [809, 440] width 81 height 15
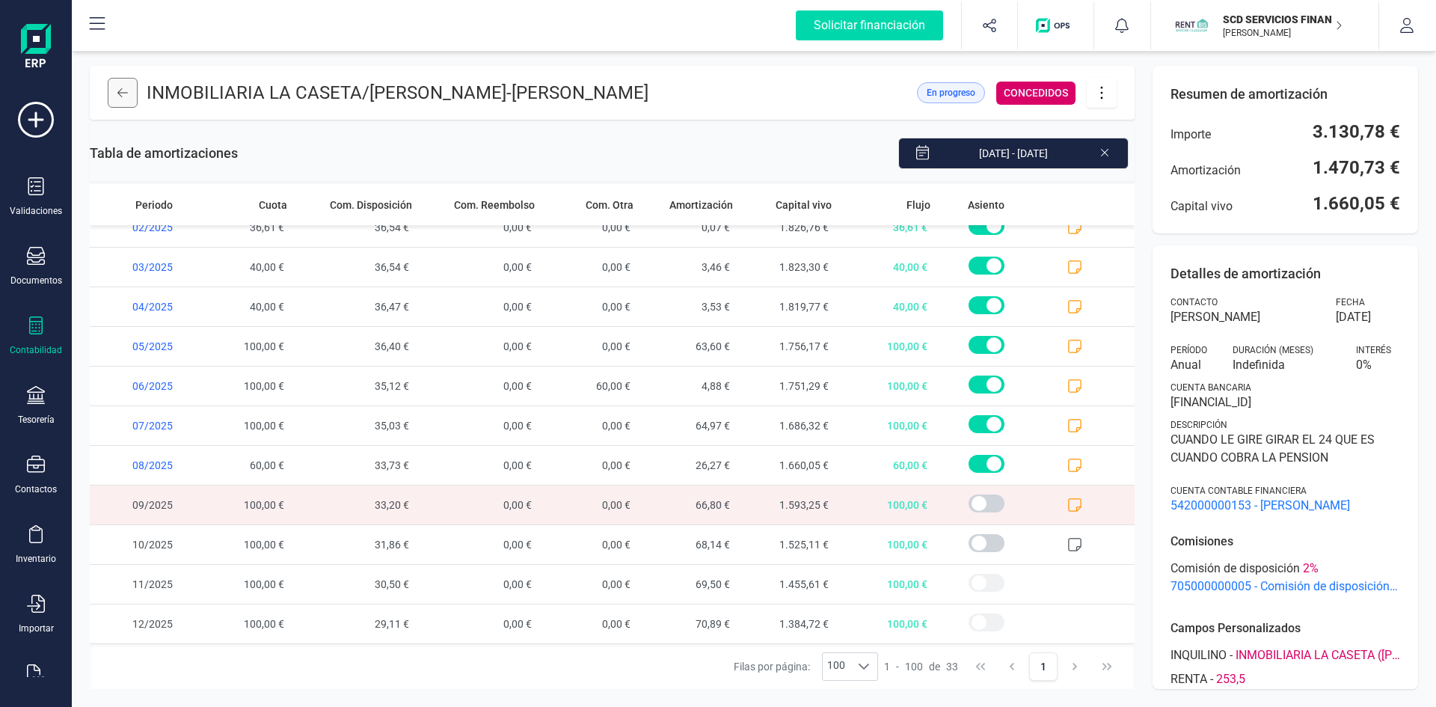
click at [123, 88] on icon at bounding box center [122, 93] width 10 height 12
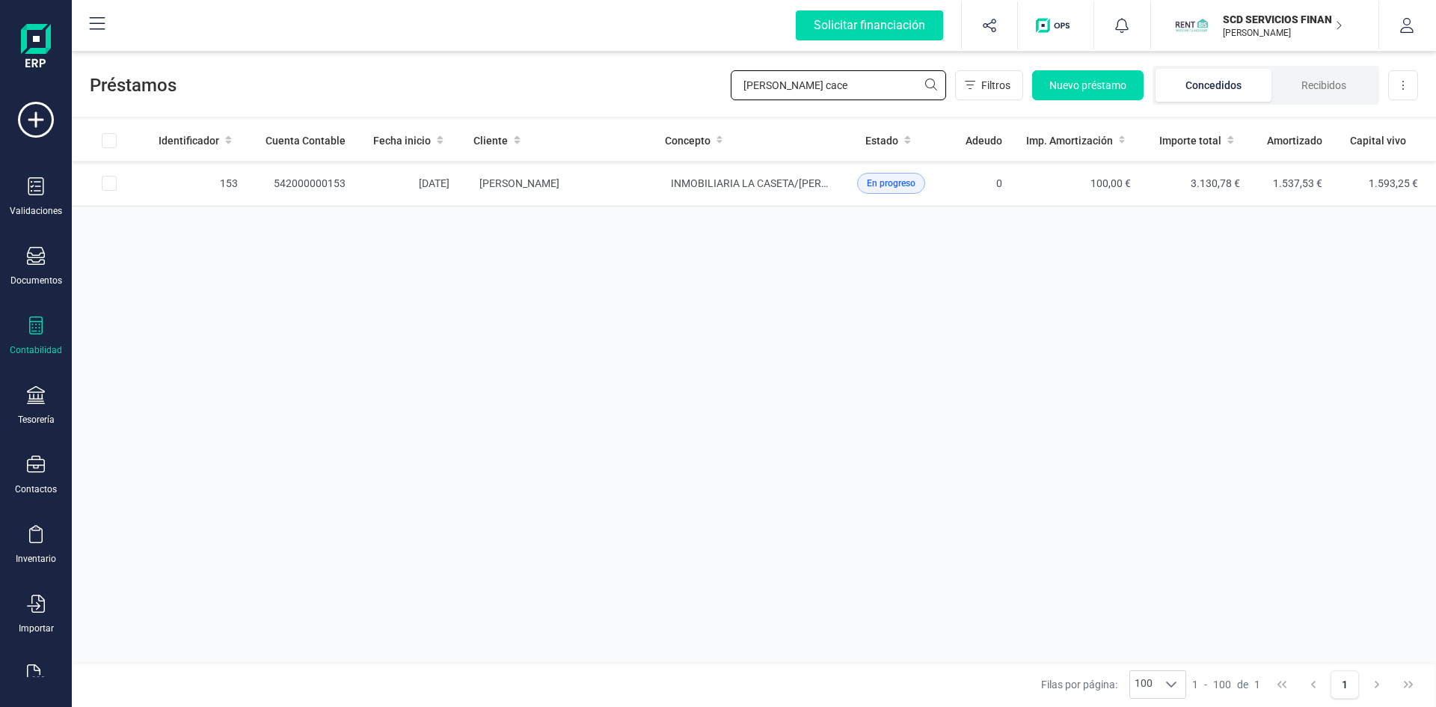
drag, startPoint x: 849, startPoint y: 87, endPoint x: 581, endPoint y: 84, distance: 267.7
click at [581, 84] on div "Préstamos [PERSON_NAME] cace Filtros Nuevo préstamo Concedidos Recibidos Descar…" at bounding box center [754, 82] width 1364 height 69
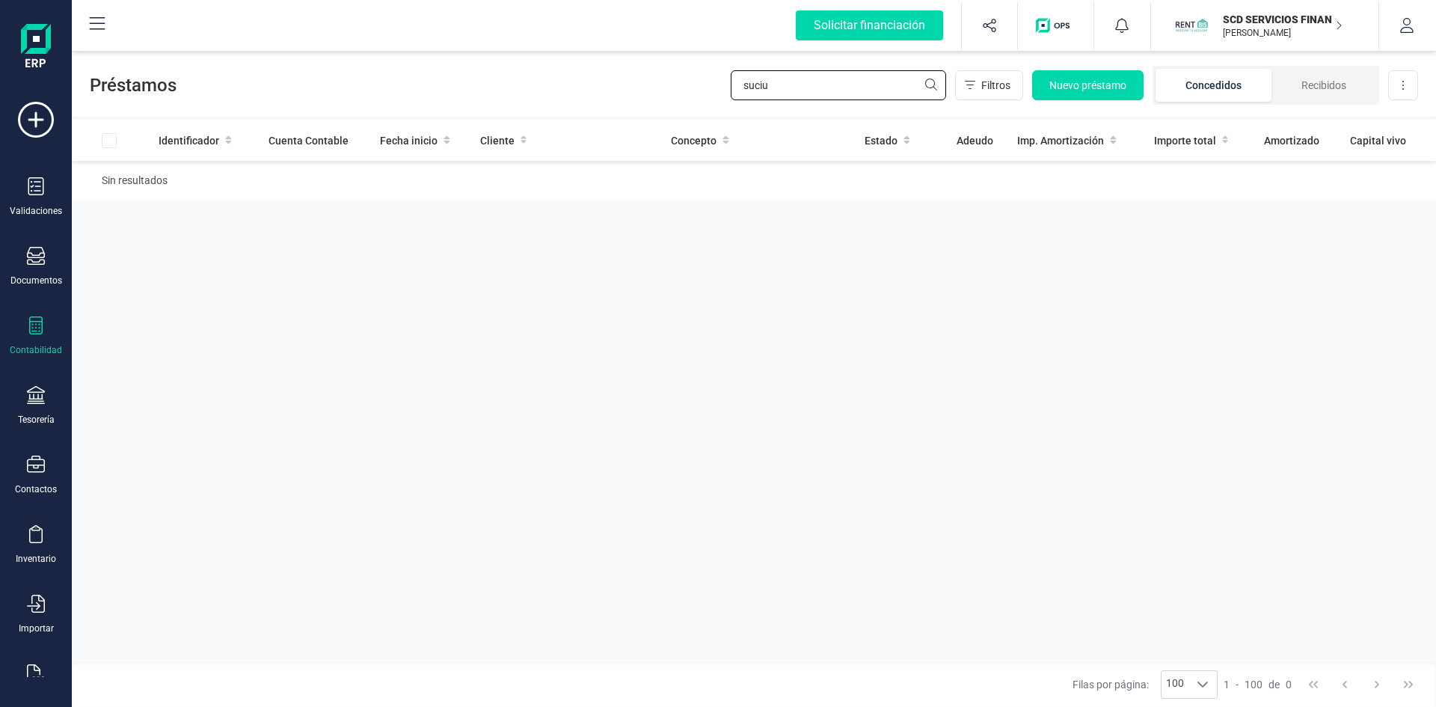
type input "suciu"
drag, startPoint x: 801, startPoint y: 80, endPoint x: 623, endPoint y: 91, distance: 178.3
click at [624, 91] on div "Préstamos suciu Filtros Nuevo préstamo Concedidos Recibidos Descargar Excel" at bounding box center [754, 82] width 1364 height 69
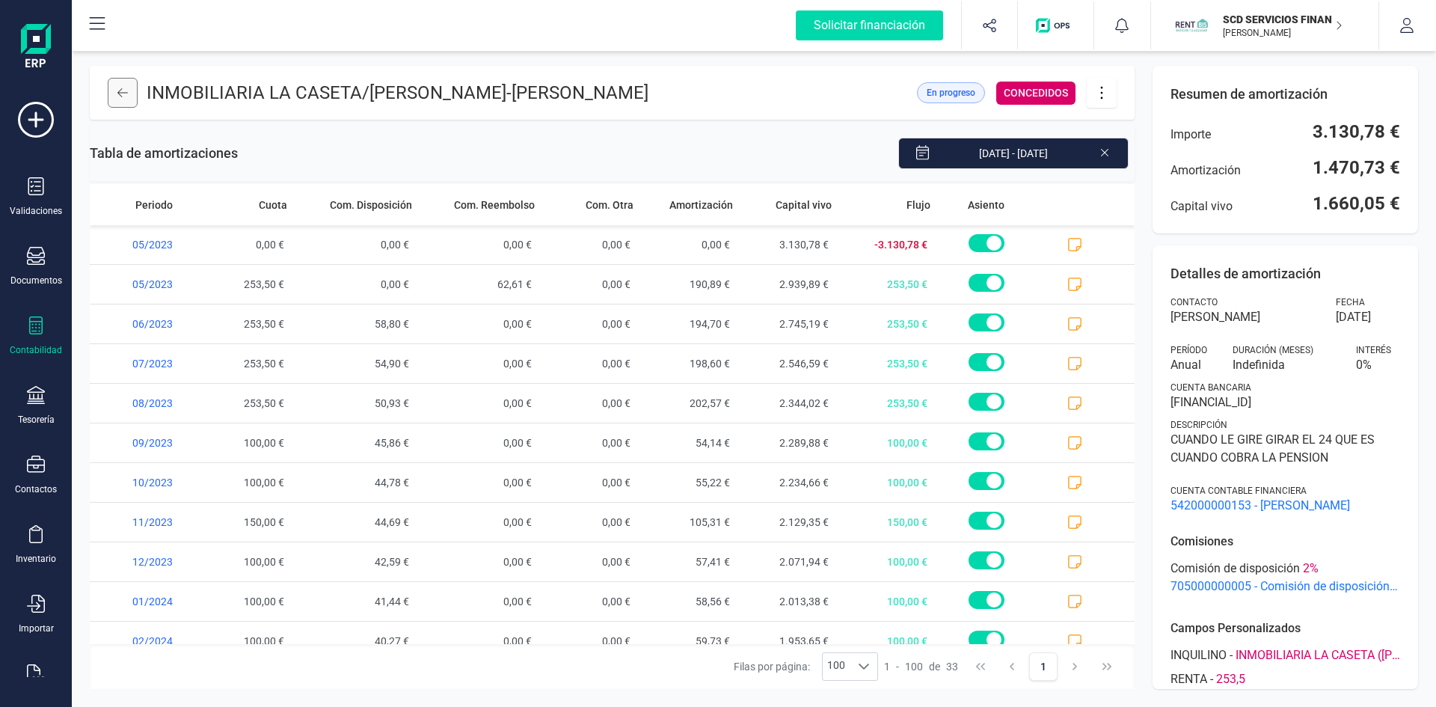
click at [124, 89] on icon at bounding box center [122, 93] width 10 height 12
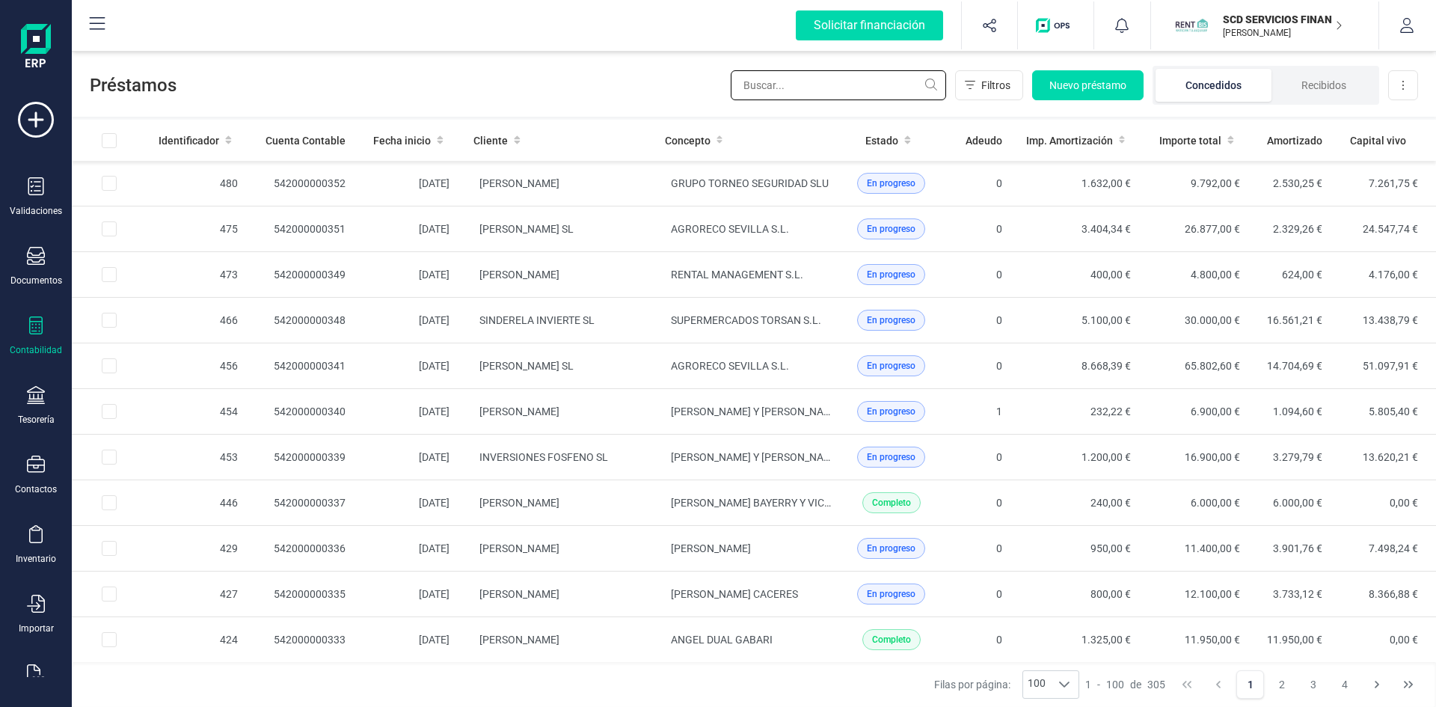
click at [834, 83] on input "text" at bounding box center [838, 85] width 215 height 30
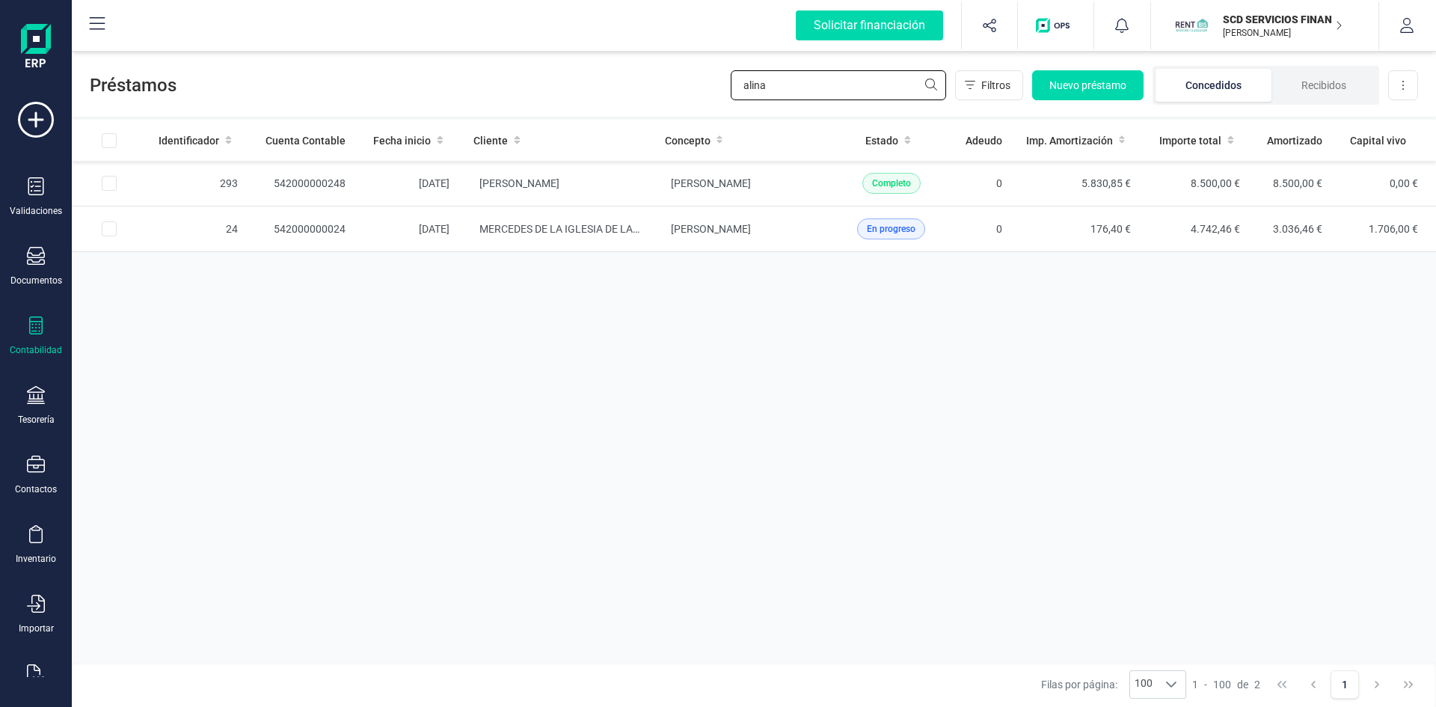
click at [775, 81] on input "alina" at bounding box center [838, 85] width 215 height 30
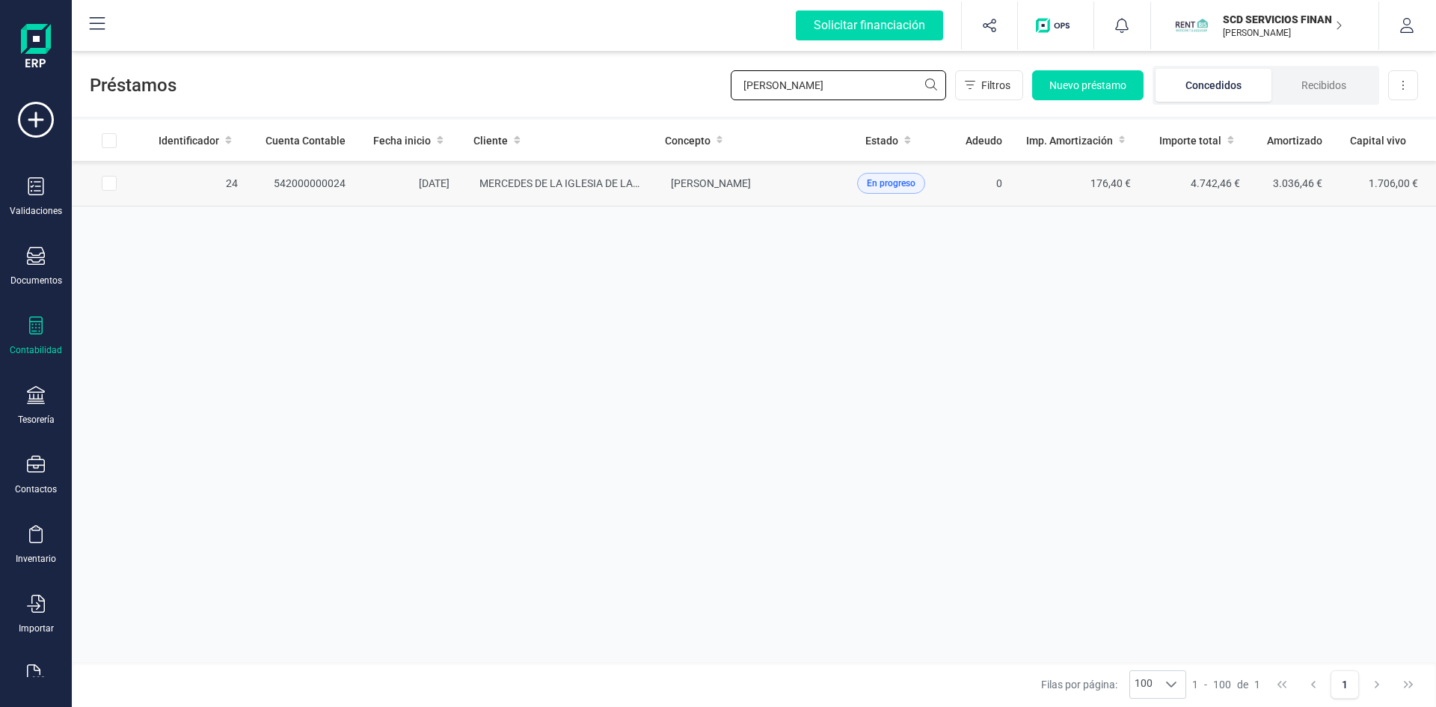
type input "[PERSON_NAME]"
click at [326, 181] on td "542000000024" at bounding box center [304, 184] width 108 height 46
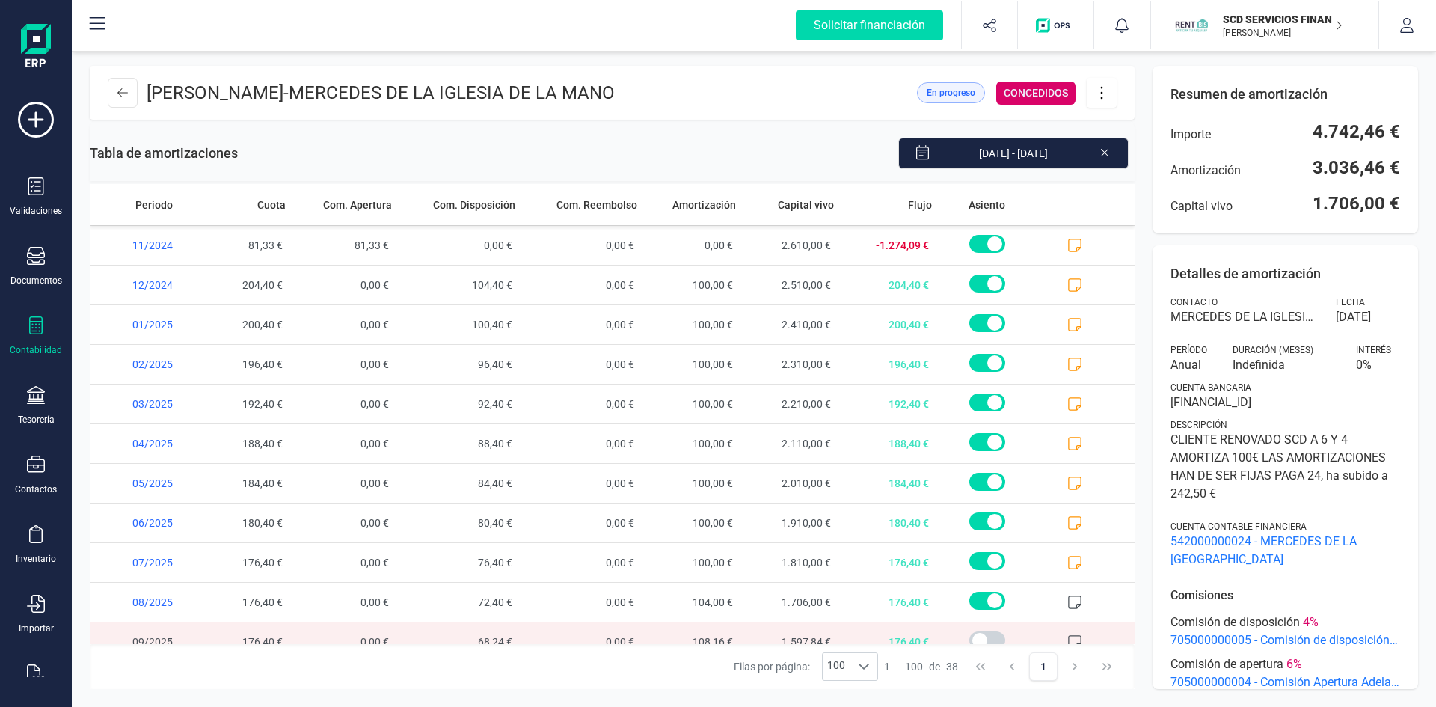
scroll to position [1087, 0]
